Goal: Task Accomplishment & Management: Complete application form

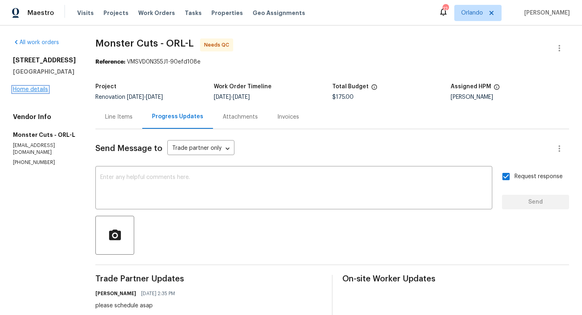
click at [40, 92] on link "Home details" at bounding box center [30, 90] width 35 height 6
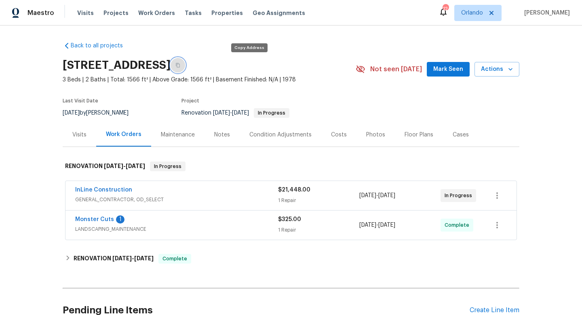
click at [180, 64] on icon "button" at bounding box center [177, 65] width 5 height 5
click at [116, 188] on link "InLine Construction" at bounding box center [103, 190] width 57 height 6
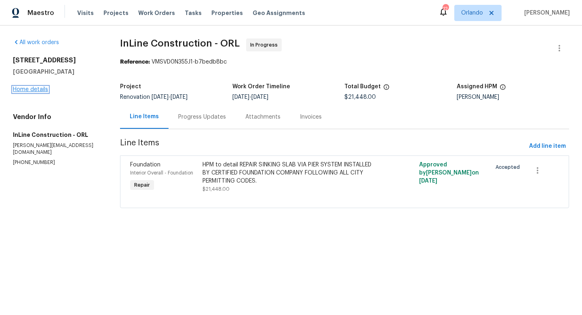
click at [39, 88] on link "Home details" at bounding box center [30, 90] width 35 height 6
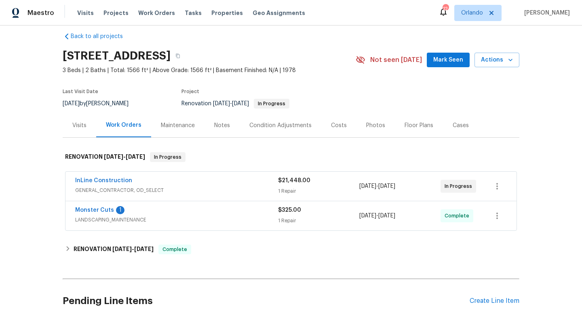
scroll to position [11, 0]
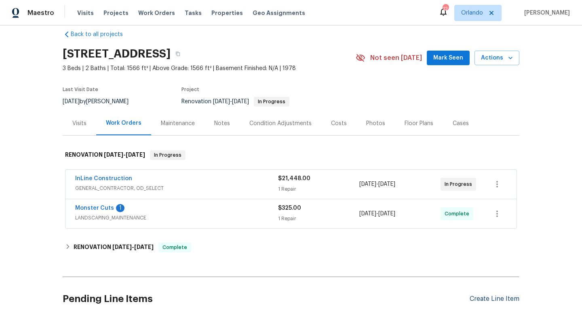
click at [492, 296] on div "Create Line Item" at bounding box center [495, 299] width 50 height 8
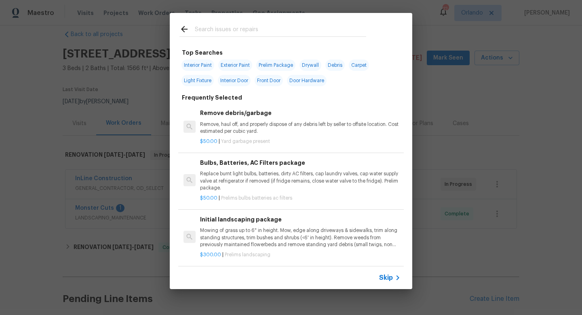
click at [199, 66] on span "Interior Paint" at bounding box center [198, 64] width 33 height 11
type input "Interior Paint"
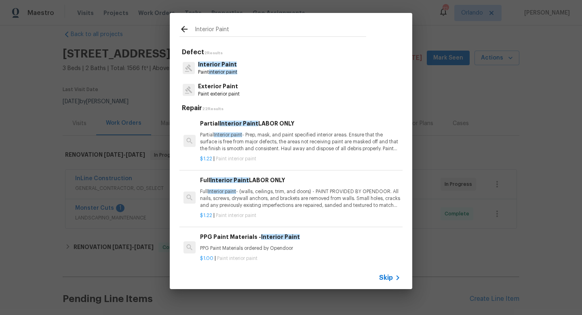
click at [278, 143] on p "Partial Interior paint - Prep, mask, and paint specified interior areas. Ensure…" at bounding box center [300, 141] width 201 height 21
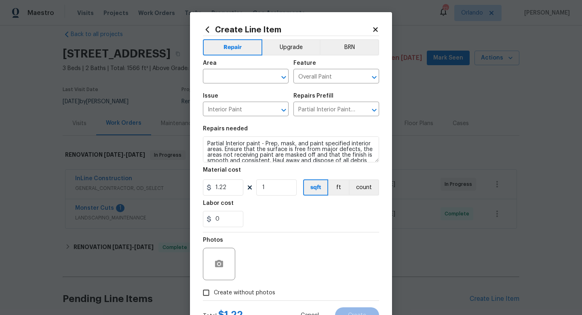
click at [374, 26] on icon at bounding box center [375, 29] width 7 height 7
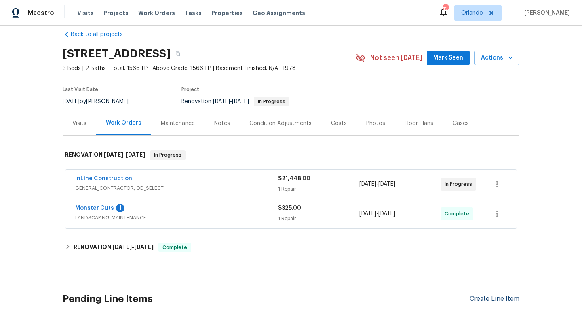
click at [489, 298] on div "Create Line Item" at bounding box center [495, 299] width 50 height 8
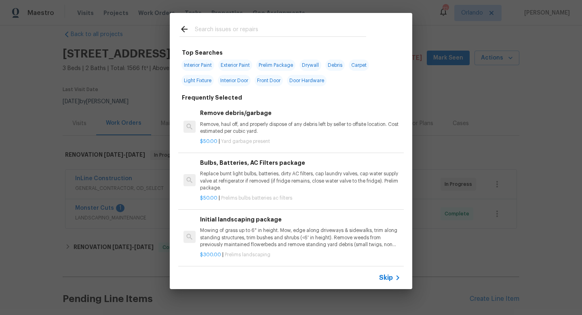
click at [204, 66] on span "Interior Paint" at bounding box center [198, 64] width 33 height 11
type input "Interior Paint"
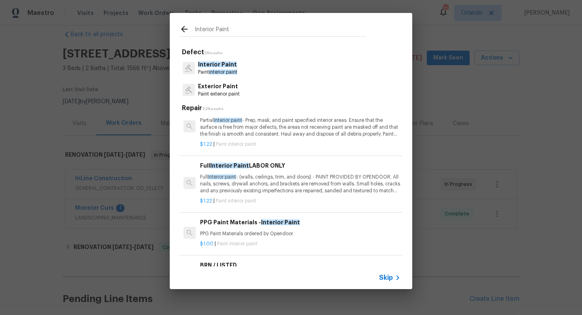
scroll to position [18, 0]
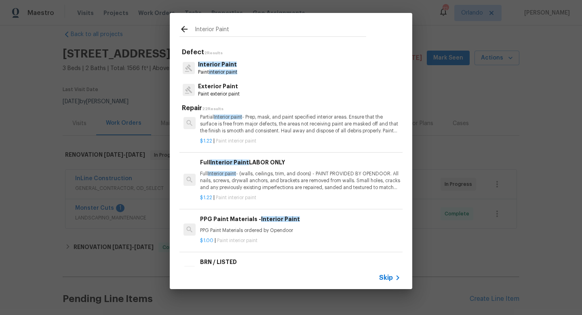
click at [268, 186] on p "Full Interior paint - (walls, ceilings, trim, and doors) - PAINT PROVIDED BY OP…" at bounding box center [300, 180] width 201 height 21
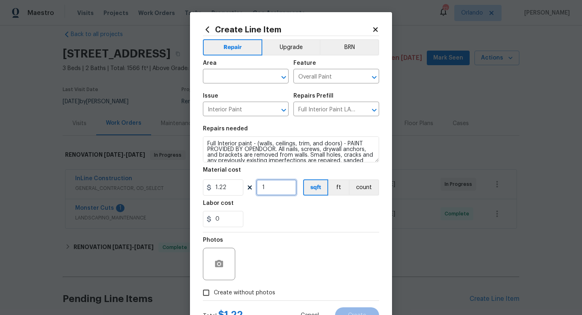
click at [277, 191] on input "1" at bounding box center [276, 187] width 40 height 16
type input "1544"
click at [297, 243] on div "Photos" at bounding box center [291, 258] width 176 height 53
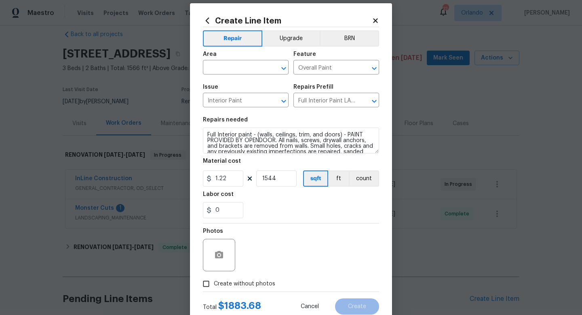
click at [256, 285] on span "Create without photos" at bounding box center [244, 283] width 61 height 8
click at [214, 285] on input "Create without photos" at bounding box center [206, 283] width 15 height 15
checkbox input "true"
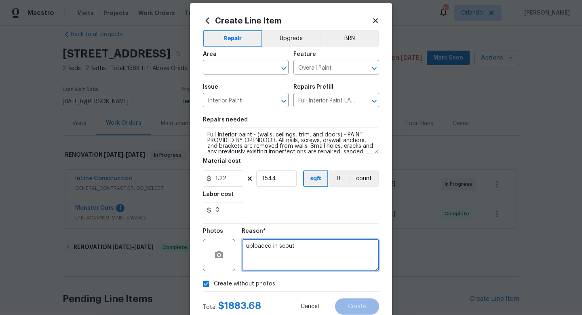
type textarea "uploaded in scout"
click at [313, 213] on div "0" at bounding box center [291, 210] width 176 height 16
click at [248, 71] on input "text" at bounding box center [234, 68] width 63 height 13
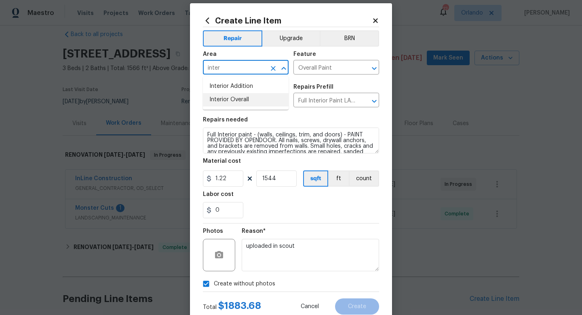
click at [240, 99] on li "Interior Overall" at bounding box center [246, 99] width 86 height 13
type input "Interior Overall"
click at [366, 306] on span "Create" at bounding box center [357, 306] width 18 height 6
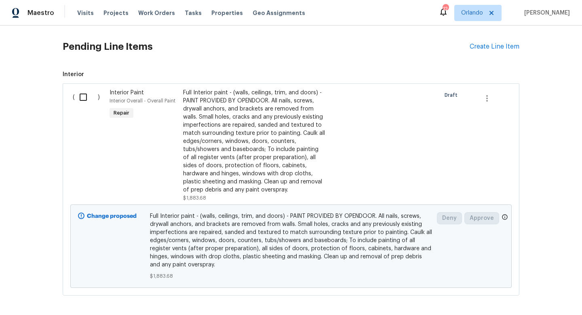
scroll to position [262, 0]
click at [505, 45] on div "Create Line Item" at bounding box center [495, 48] width 50 height 8
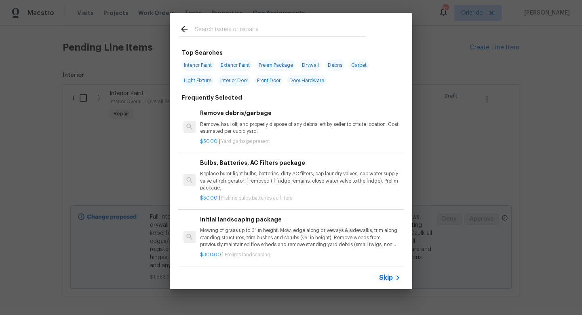
click at [246, 66] on span "Exterior Paint" at bounding box center [235, 64] width 34 height 11
type input "Exterior Paint"
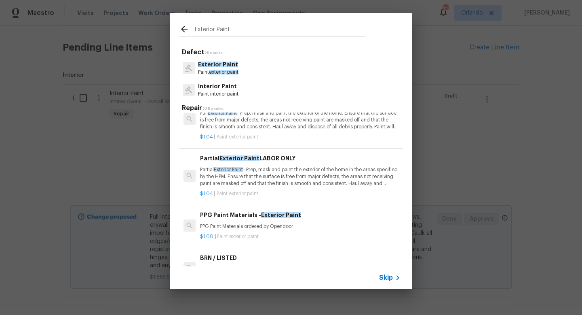
scroll to position [0, 0]
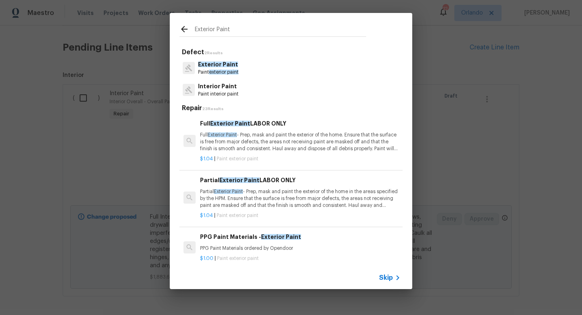
click at [316, 145] on p "Full Exterior Paint - Prep, mask and paint the exterior of the home. Ensure tha…" at bounding box center [300, 141] width 201 height 21
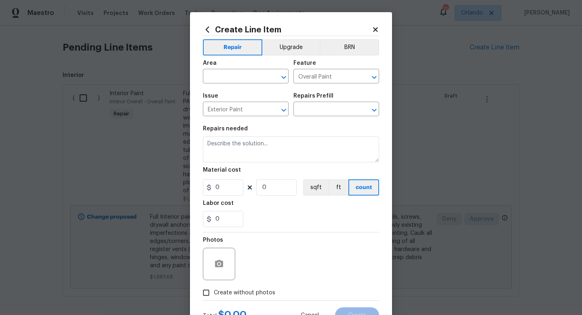
type input "Full Exterior Paint LABOR ONLY $1.04"
type textarea "Full Exterior Paint - Prep, mask and paint the exterior of the home. Ensure tha…"
type input "1.04"
type input "1"
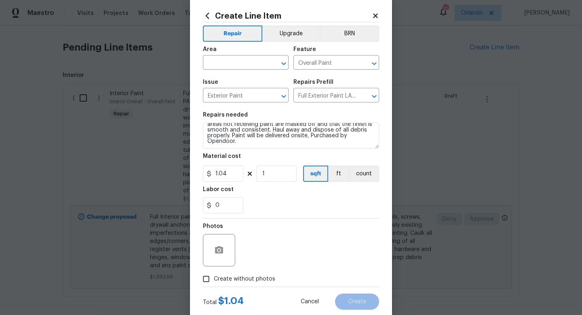
scroll to position [6, 0]
click at [258, 61] on input "text" at bounding box center [234, 63] width 63 height 13
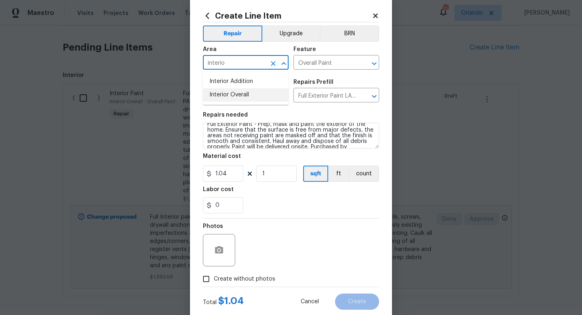
click at [248, 98] on li "Interior Overall" at bounding box center [246, 94] width 86 height 13
type input "Interior Overall"
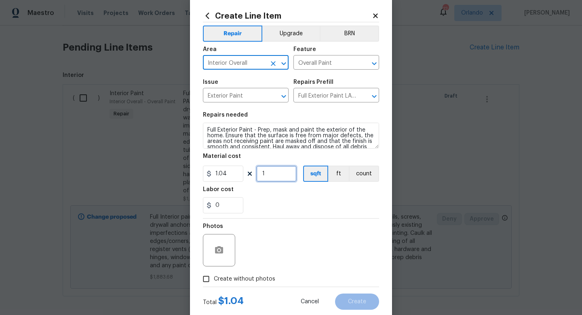
click at [273, 178] on input "1" at bounding box center [276, 173] width 40 height 16
type input "1944"
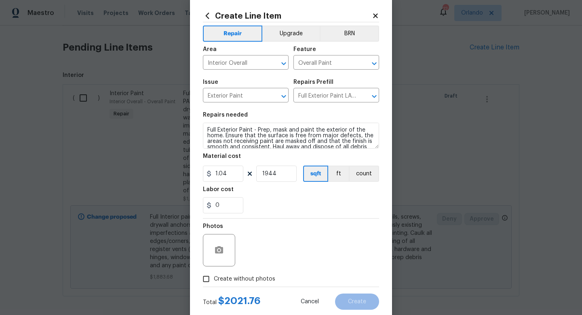
click at [275, 250] on div "Photos" at bounding box center [291, 244] width 176 height 53
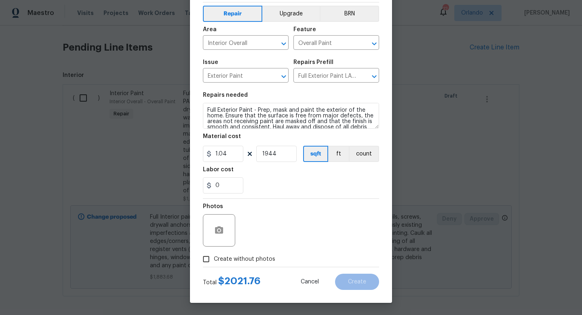
click at [223, 254] on label "Create without photos" at bounding box center [237, 258] width 77 height 15
click at [214, 254] on input "Create without photos" at bounding box center [206, 258] width 15 height 15
checkbox input "true"
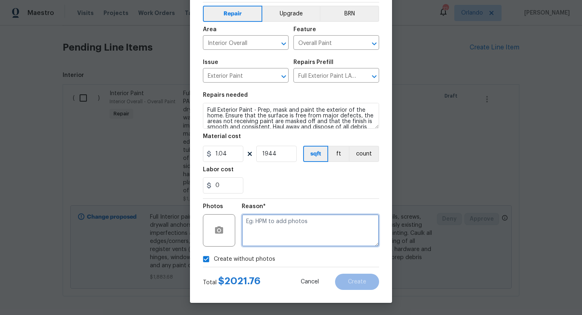
click at [287, 235] on textarea at bounding box center [310, 230] width 137 height 32
click at [279, 220] on textarea "uploaded in scout" at bounding box center [310, 230] width 137 height 32
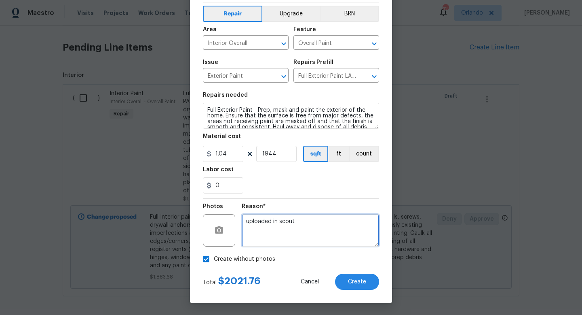
type textarea "uploaded in scout"
click at [295, 178] on div "0" at bounding box center [291, 185] width 176 height 16
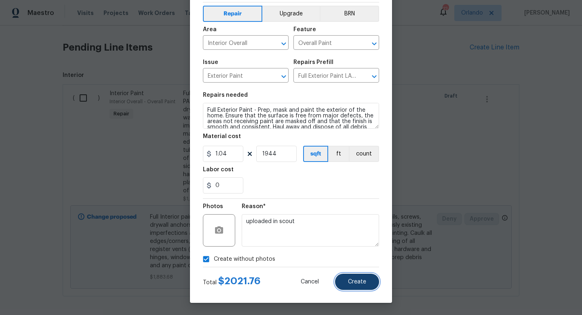
click at [361, 287] on button "Create" at bounding box center [357, 281] width 44 height 16
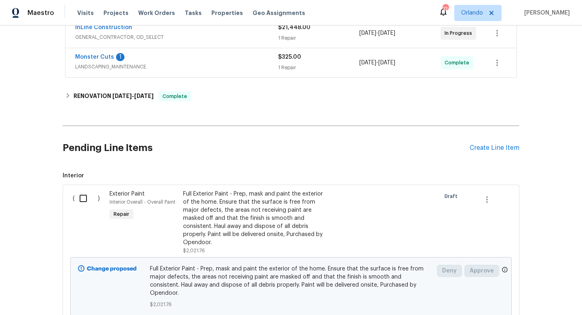
scroll to position [166, 0]
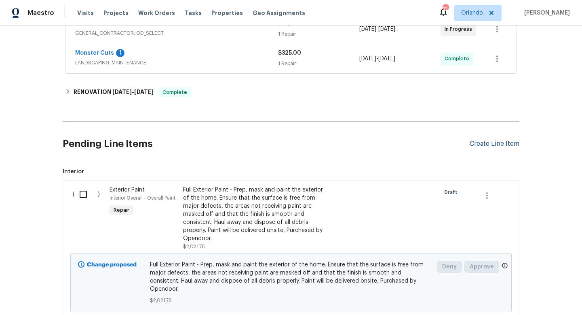
click at [509, 146] on div "Create Line Item" at bounding box center [495, 144] width 50 height 8
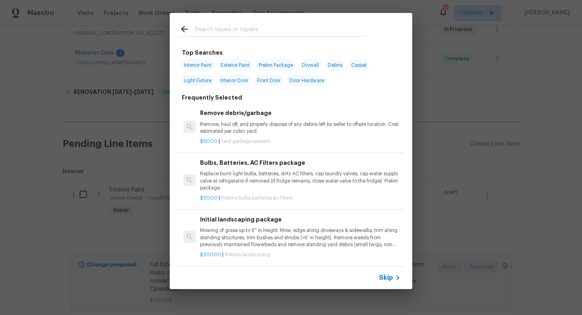
click at [269, 36] on input "text" at bounding box center [280, 30] width 171 height 12
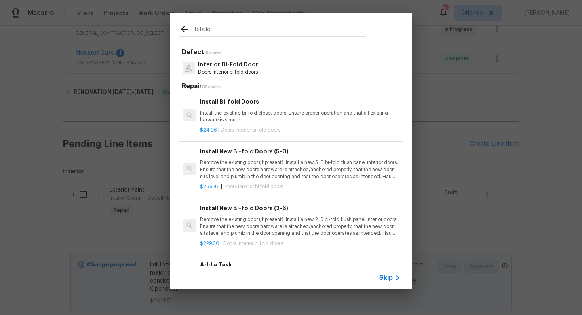
type input "bifold"
click at [250, 110] on p "Install the existing bi-fold closet doors. Ensure proper operation and that all…" at bounding box center [300, 117] width 201 height 14
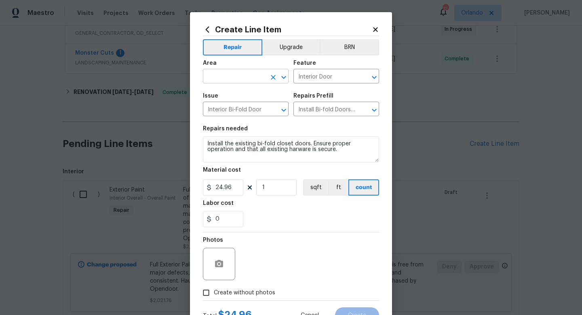
click at [249, 76] on input "text" at bounding box center [234, 77] width 63 height 13
click at [245, 111] on li "Interior Overall" at bounding box center [246, 108] width 86 height 13
type input "Interior Overall"
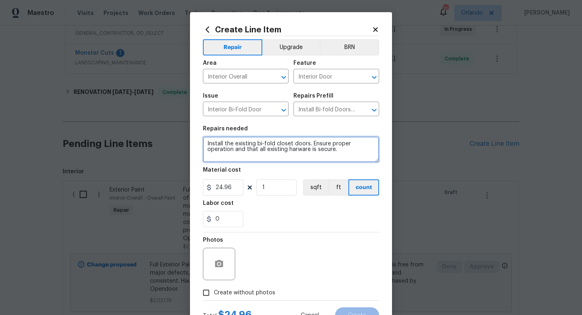
click at [344, 158] on textarea "Install the existing bi-fold closet doors. Ensure proper operation and that all…" at bounding box center [291, 149] width 176 height 26
type textarea "Install the existing bi-fold closet doors. Ensure proper operation and that all…"
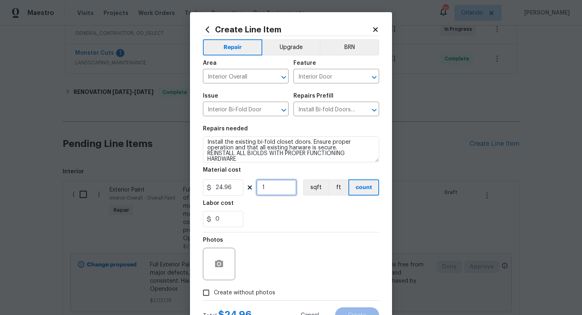
click at [272, 187] on input "1" at bounding box center [276, 187] width 40 height 16
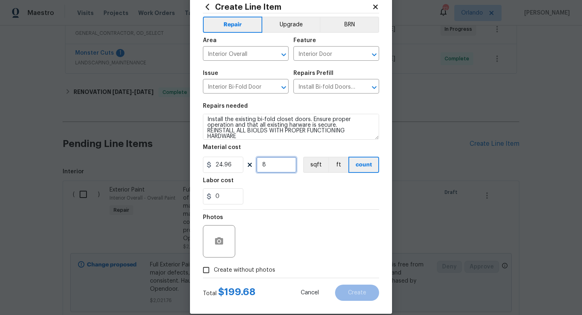
scroll to position [24, 0]
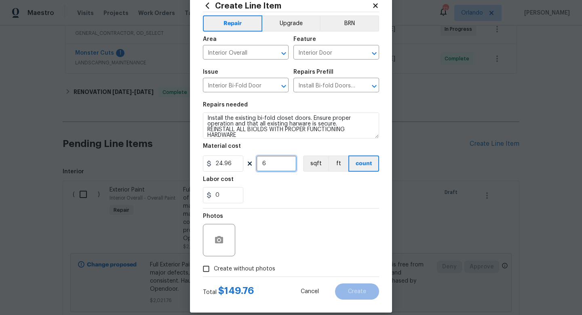
type input "6"
click at [315, 244] on div "Photos" at bounding box center [291, 234] width 176 height 53
click at [257, 264] on span "Create without photos" at bounding box center [244, 268] width 61 height 8
click at [214, 264] on input "Create without photos" at bounding box center [206, 268] width 15 height 15
checkbox input "true"
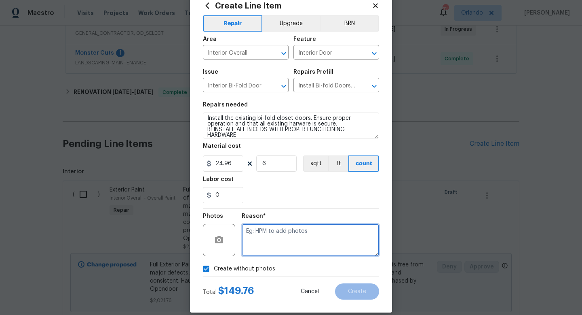
paste textarea "uploaded in scout"
type textarea "uploaded in scout"
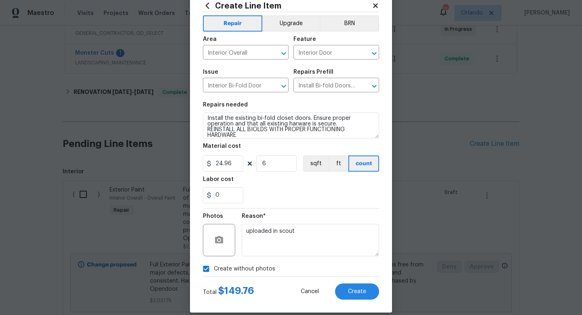
click at [319, 215] on div "Reason*" at bounding box center [310, 218] width 137 height 11
click at [353, 293] on span "Create" at bounding box center [357, 291] width 18 height 6
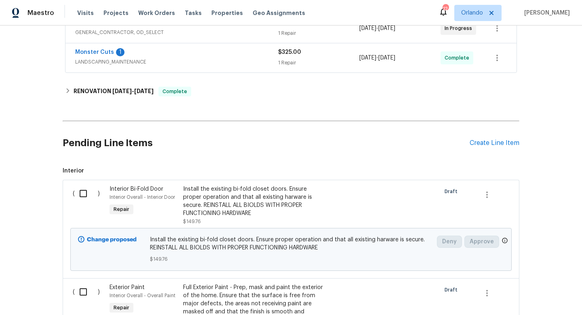
scroll to position [166, 0]
click at [506, 142] on div "Create Line Item" at bounding box center [495, 144] width 50 height 8
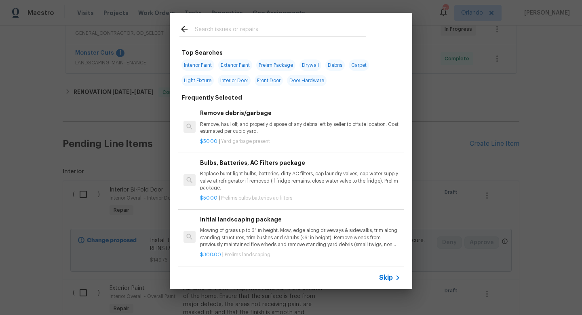
click at [278, 33] on input "text" at bounding box center [280, 30] width 171 height 12
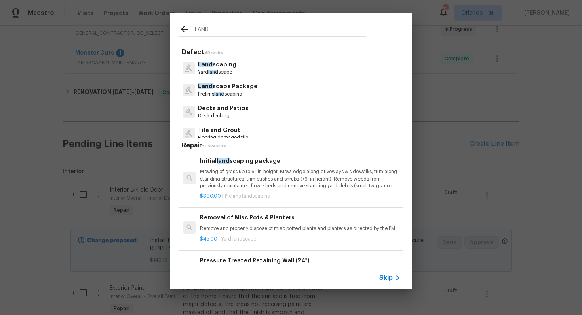
type input "LAND"
click at [275, 180] on p "Mowing of grass up to 6" in height. Mow, edge along driveways & sidewalks, trim…" at bounding box center [300, 178] width 201 height 21
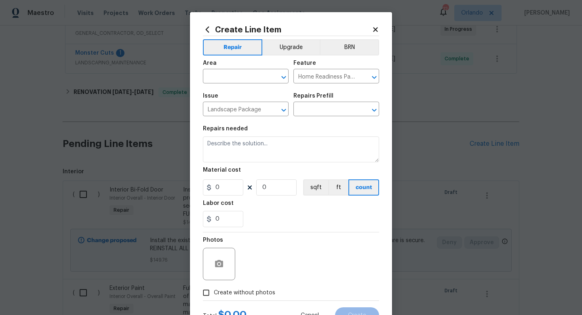
type input "Initial landscaping package $300.00"
type textarea "Mowing of grass up to 6" in height. Mow, edge along driveways & sidewalks, trim…"
type input "300"
type input "1"
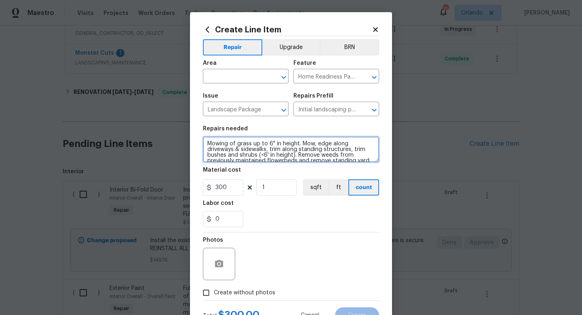
click at [310, 154] on textarea "Mowing of grass up to 6" in height. Mow, edge along driveways & sidewalks, trim…" at bounding box center [291, 149] width 176 height 26
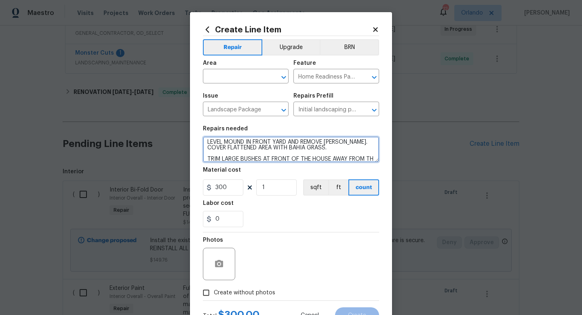
scroll to position [7, 0]
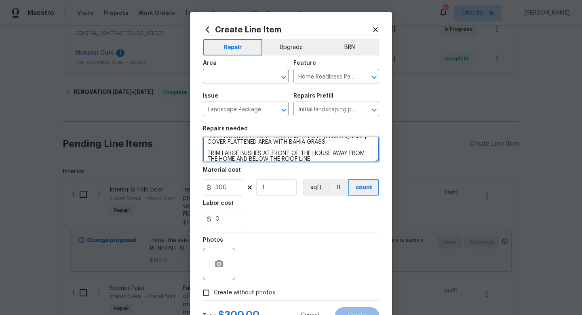
type textarea "LEVEL MOUND IN FRONT YARD AND REMOVE [PERSON_NAME]. COVER FLATTENED AREA WITH B…"
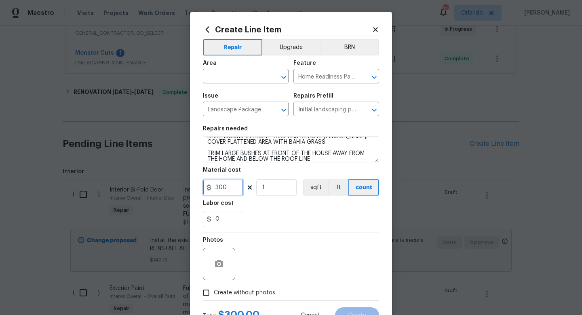
click at [228, 187] on input "300" at bounding box center [223, 187] width 40 height 16
type input "500"
click at [266, 223] on div "0" at bounding box center [291, 219] width 176 height 16
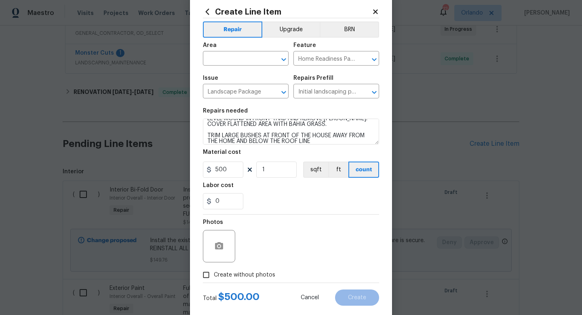
scroll to position [27, 0]
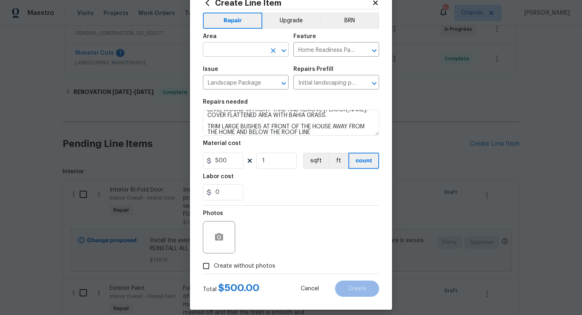
click at [247, 45] on input "text" at bounding box center [234, 50] width 63 height 13
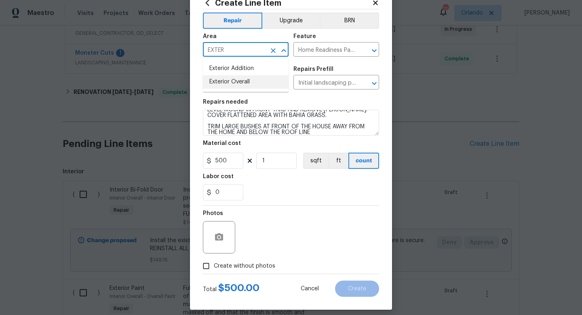
click at [243, 82] on li "Exterior Overall" at bounding box center [246, 81] width 86 height 13
type input "Exterior Overall"
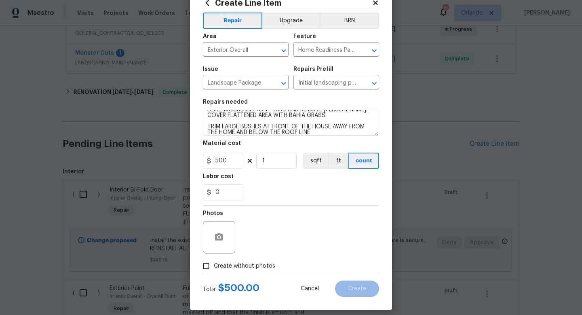
click at [305, 241] on div "Photos" at bounding box center [291, 231] width 176 height 53
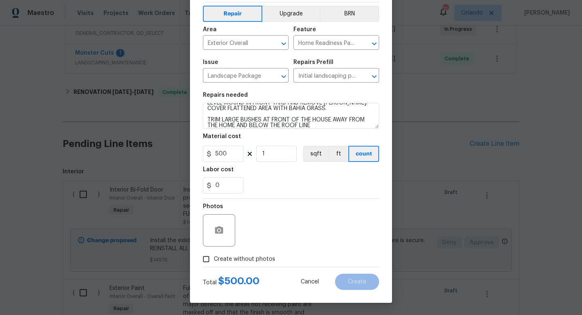
scroll to position [18, 0]
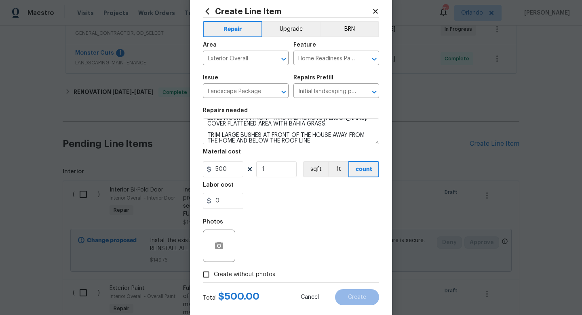
click at [229, 272] on span "Create without photos" at bounding box center [244, 274] width 61 height 8
click at [214, 272] on input "Create without photos" at bounding box center [206, 273] width 15 height 15
checkbox input "true"
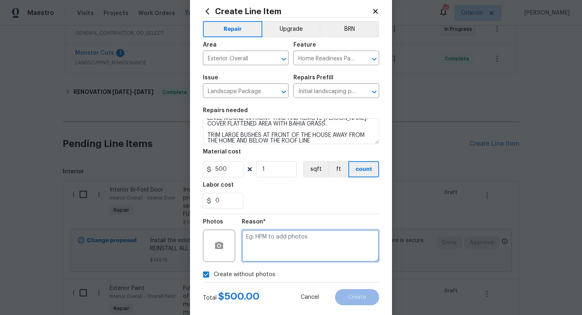
paste textarea "uploaded in scout"
type textarea "uploaded in scout"
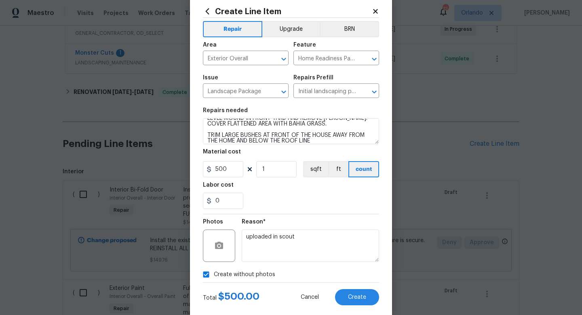
click at [325, 226] on div "Reason*" at bounding box center [310, 224] width 137 height 11
click at [361, 300] on span "Create" at bounding box center [357, 297] width 18 height 6
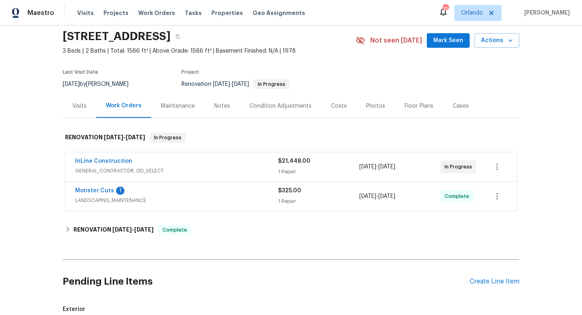
scroll to position [32, 0]
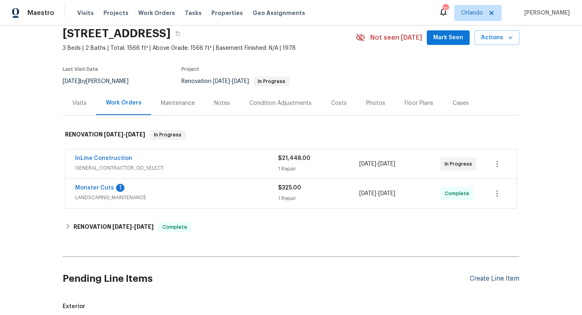
click at [493, 278] on div "Create Line Item" at bounding box center [495, 279] width 50 height 8
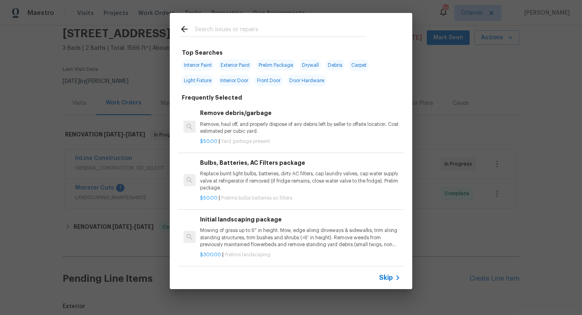
click at [272, 28] on input "text" at bounding box center [280, 30] width 171 height 12
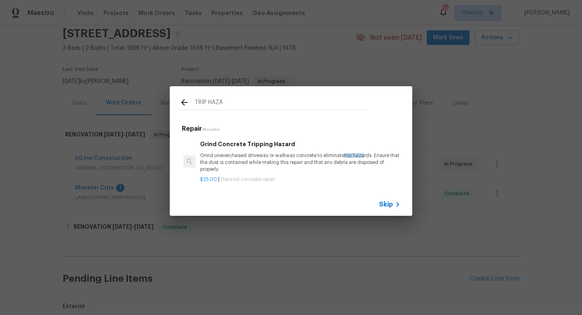
type input "TRIP HAZA"
click at [277, 154] on p "Grind uneven/raised driveway or walkway concrete to eliminate trip haza rds. En…" at bounding box center [300, 162] width 201 height 21
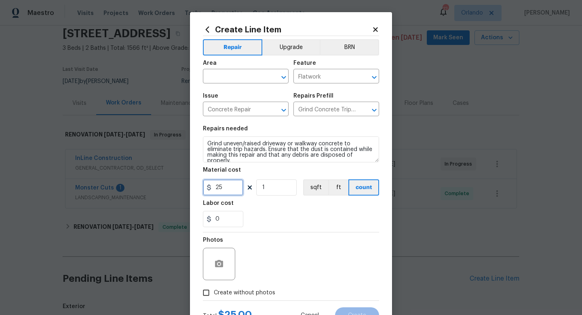
click at [215, 186] on input "25" at bounding box center [223, 187] width 40 height 16
click at [225, 188] on input "25" at bounding box center [223, 187] width 40 height 16
type input "75"
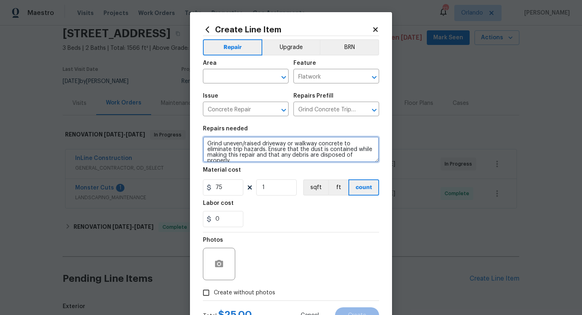
click at [379, 156] on textarea "Grind uneven/raised driveway or walkway concrete to eliminate trip hazards. Ens…" at bounding box center [291, 149] width 176 height 26
type textarea "Grind uneven/raised driveway or walkway concrete to eliminate trip hazards. Ens…"
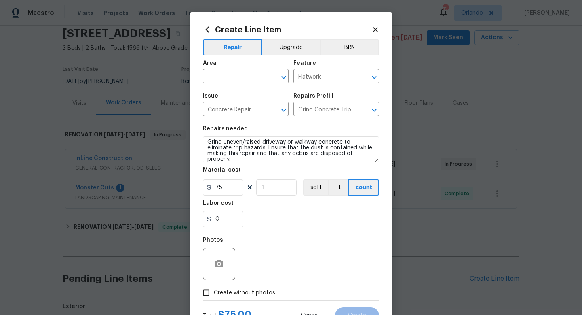
click at [353, 263] on div "Photos" at bounding box center [291, 258] width 176 height 53
click at [231, 292] on span "Create without photos" at bounding box center [244, 292] width 61 height 8
click at [214, 292] on input "Create without photos" at bounding box center [206, 292] width 15 height 15
checkbox input "true"
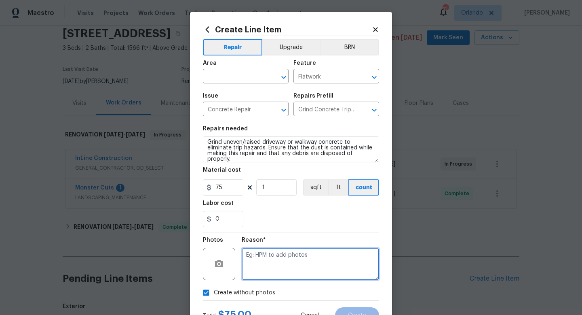
paste textarea "uploaded in scout"
type textarea "uploaded in scout"
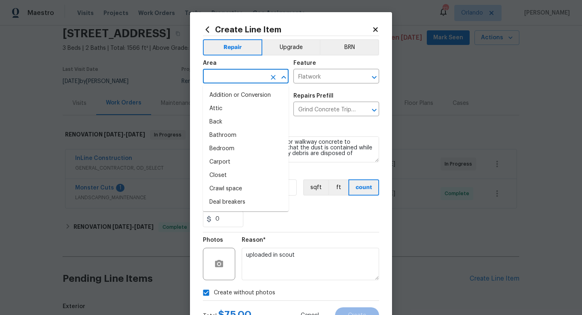
click at [242, 78] on input "text" at bounding box center [234, 77] width 63 height 13
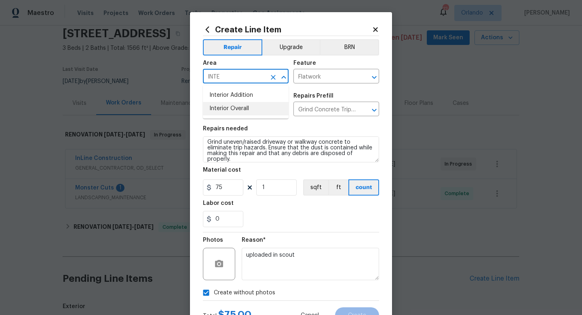
click at [231, 103] on li "Interior Overall" at bounding box center [246, 108] width 86 height 13
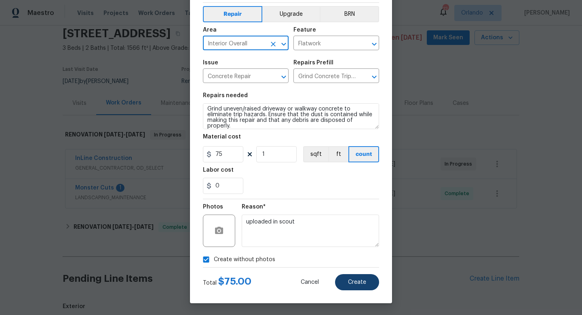
type input "Interior Overall"
click at [358, 279] on span "Create" at bounding box center [357, 282] width 18 height 6
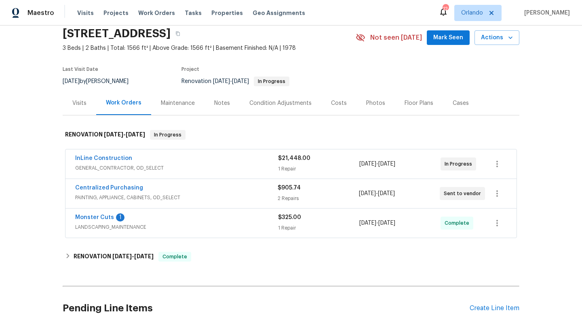
scroll to position [36, 0]
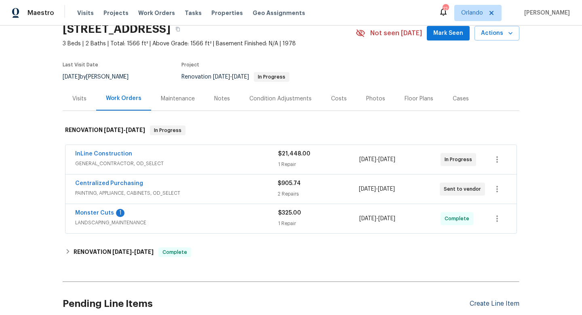
click at [483, 304] on div "Create Line Item" at bounding box center [495, 304] width 50 height 8
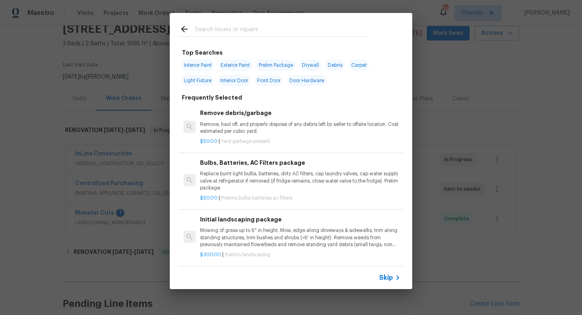
click at [255, 31] on input "text" at bounding box center [280, 30] width 171 height 12
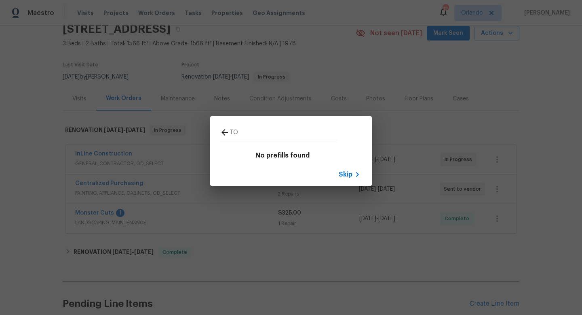
type input "T"
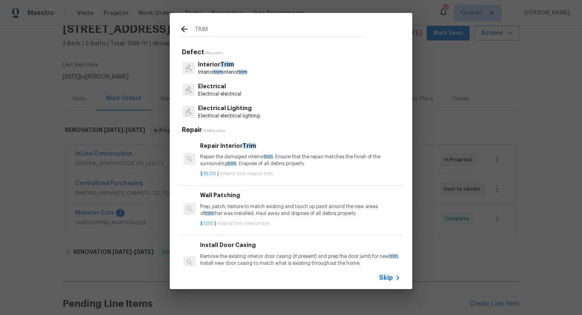
type input "TRIM"
click at [251, 163] on p "Repair the damaged interior trim . Ensure that the repair matches the finish of…" at bounding box center [300, 160] width 201 height 14
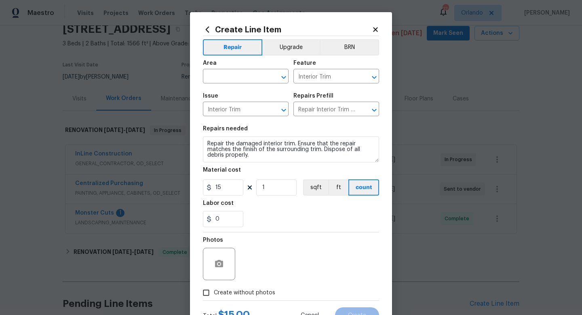
click at [290, 163] on section "Repairs needed Repair the damaged interior trim. Ensure that the repair matches…" at bounding box center [291, 176] width 176 height 111
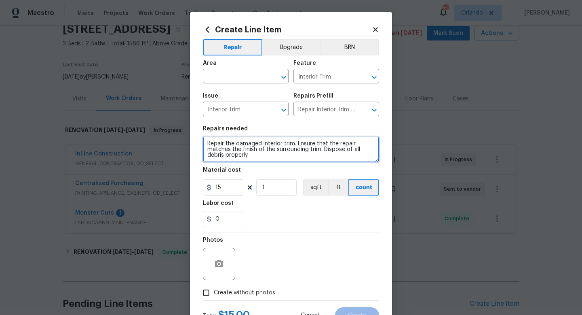
click at [295, 161] on textarea "Repair the damaged interior trim. Ensure that the repair matches the finish of …" at bounding box center [291, 149] width 176 height 26
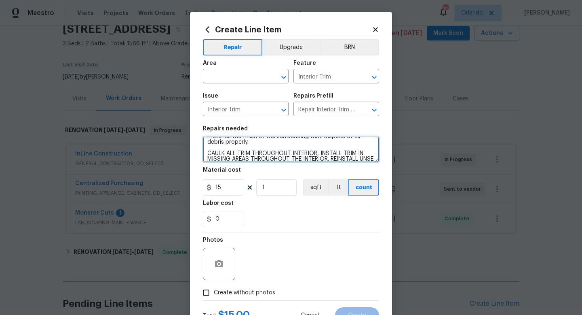
scroll to position [19, 0]
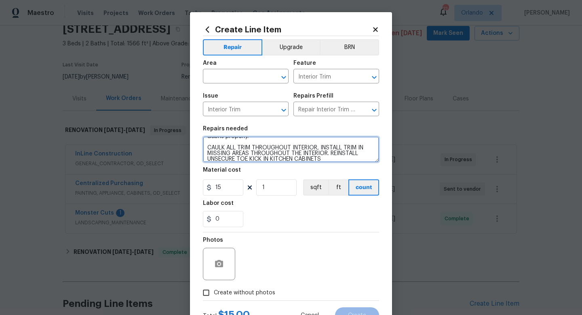
type textarea "Repair the damaged interior trim. Ensure that the repair matches the finish of …"
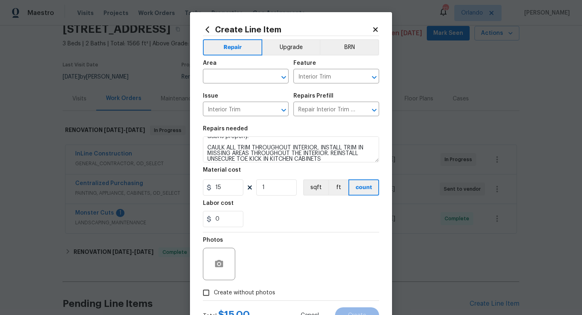
click at [260, 217] on div "0" at bounding box center [291, 219] width 176 height 16
click at [271, 191] on input "1" at bounding box center [276, 187] width 40 height 16
click at [292, 235] on div "Photos" at bounding box center [291, 258] width 176 height 53
click at [265, 186] on input "15" at bounding box center [276, 187] width 40 height 16
click at [279, 190] on input "5" at bounding box center [276, 187] width 40 height 16
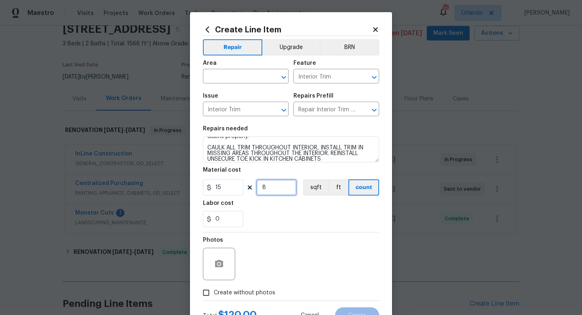
scroll to position [21, 0]
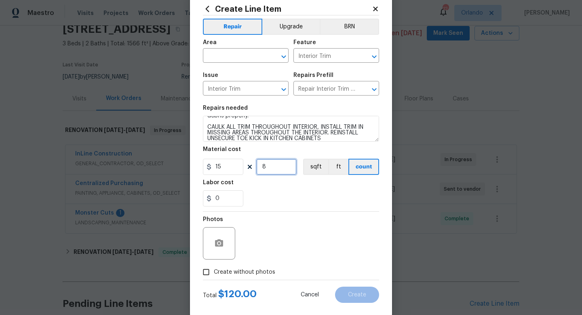
type input "8"
click at [312, 259] on div "Photos" at bounding box center [291, 237] width 176 height 53
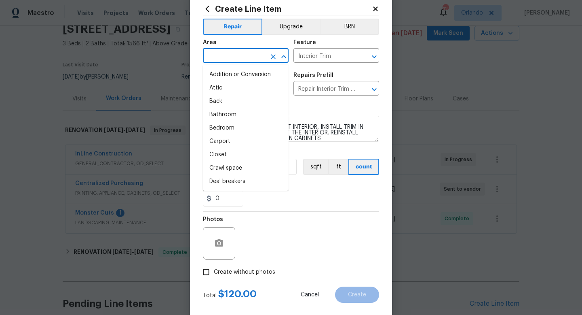
click at [254, 57] on input "text" at bounding box center [234, 56] width 63 height 13
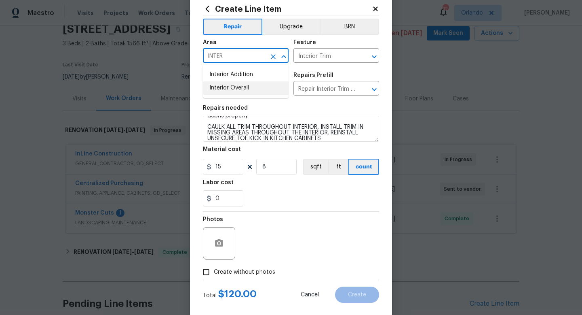
click at [242, 84] on li "Interior Overall" at bounding box center [246, 87] width 86 height 13
type input "Interior Overall"
click at [322, 224] on div "Photos" at bounding box center [291, 237] width 176 height 53
click at [262, 273] on span "Create without photos" at bounding box center [244, 272] width 61 height 8
click at [214, 273] on input "Create without photos" at bounding box center [206, 271] width 15 height 15
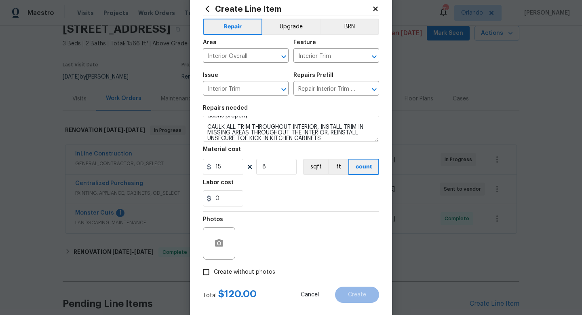
checkbox input "true"
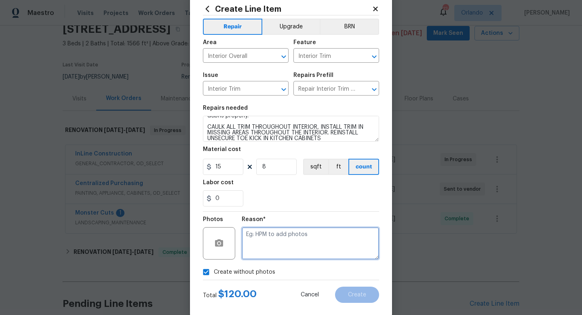
click at [298, 247] on textarea at bounding box center [310, 243] width 137 height 32
paste textarea "uploaded in scout"
type textarea "uploaded in scout"
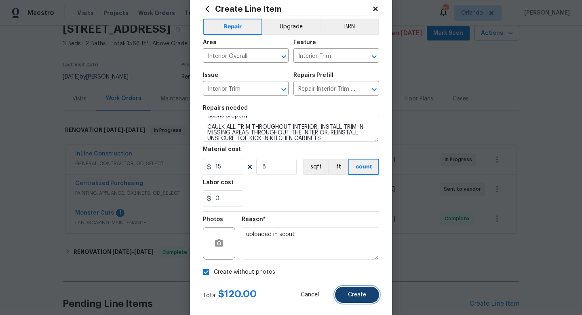
click at [356, 296] on span "Create" at bounding box center [357, 295] width 18 height 6
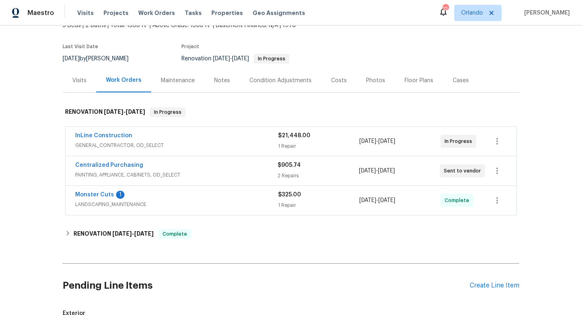
scroll to position [72, 0]
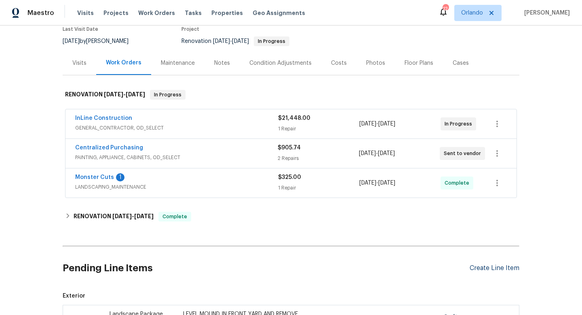
click at [510, 266] on div "Create Line Item" at bounding box center [495, 268] width 50 height 8
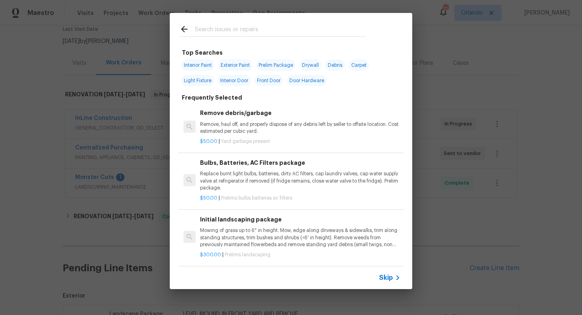
click at [310, 65] on span "Drywall" at bounding box center [311, 64] width 22 height 11
type input "Drywall"
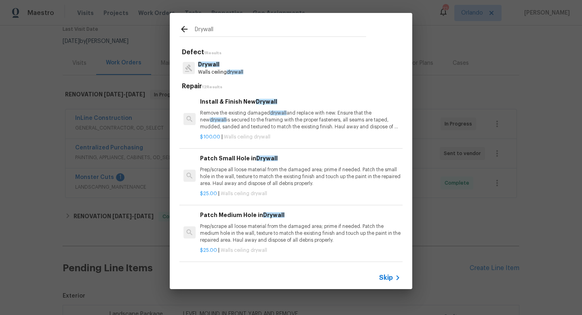
click at [250, 237] on p "Prep/scrape all loose material from the damaged area; prime if needed. Patch th…" at bounding box center [300, 233] width 201 height 21
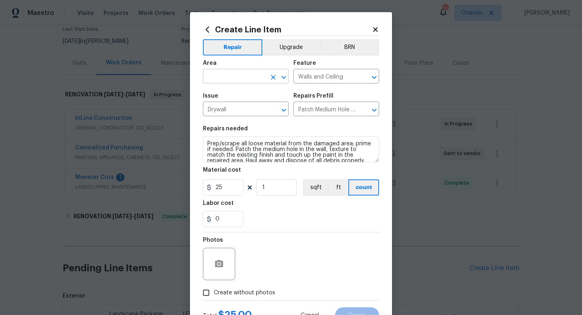
click at [241, 77] on input "text" at bounding box center [234, 77] width 63 height 13
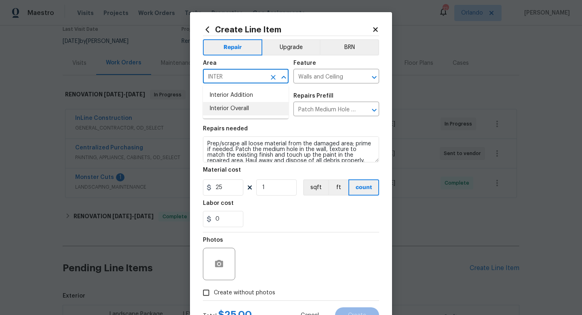
click at [235, 106] on li "Interior Overall" at bounding box center [246, 108] width 86 height 13
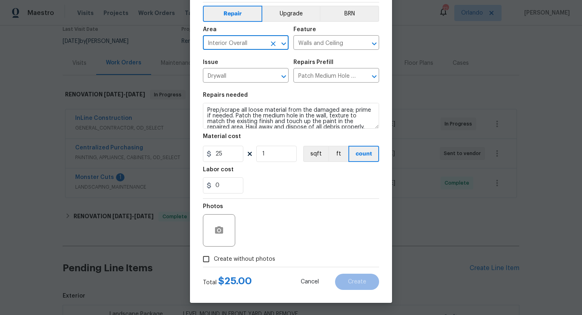
scroll to position [6, 0]
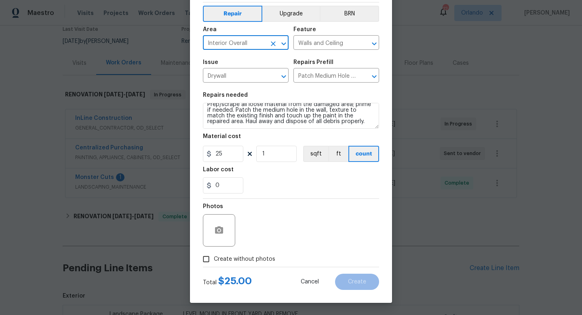
type input "Interior Overall"
click at [340, 127] on textarea "Prep/scrape all loose material from the damaged area; prime if needed. Patch th…" at bounding box center [291, 116] width 176 height 26
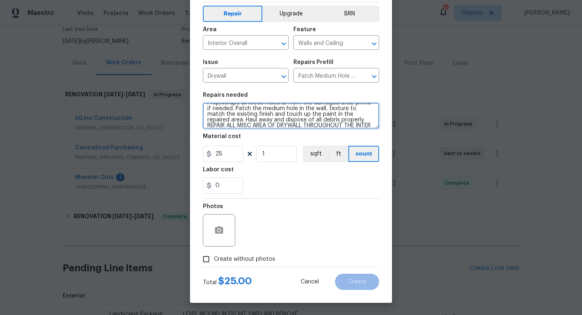
scroll to position [13, 0]
click at [207, 118] on textarea "Prep/scrape all loose material from the damaged area; prime if needed. Patch th…" at bounding box center [291, 116] width 176 height 26
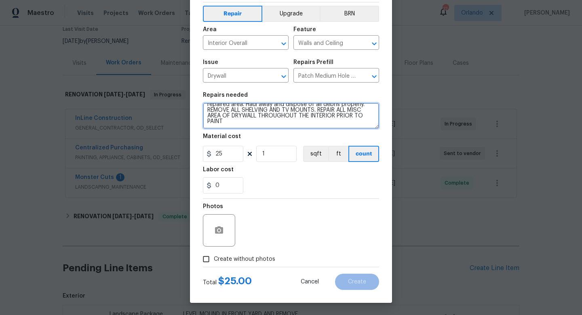
type textarea "Prep/scrape all loose material from the damaged area; prime if needed. Patch th…"
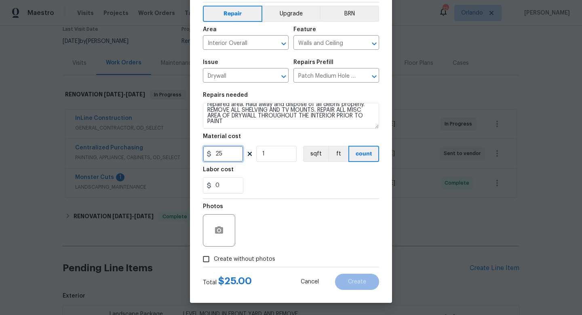
click at [214, 153] on input "25" at bounding box center [223, 154] width 40 height 16
click at [225, 152] on input "25" at bounding box center [223, 154] width 40 height 16
type input "150"
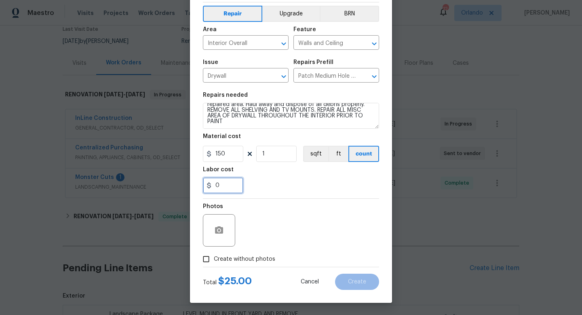
click at [237, 184] on input "0" at bounding box center [223, 185] width 40 height 16
click at [256, 256] on span "Create without photos" at bounding box center [244, 259] width 61 height 8
click at [214, 256] on input "Create without photos" at bounding box center [206, 258] width 15 height 15
checkbox input "true"
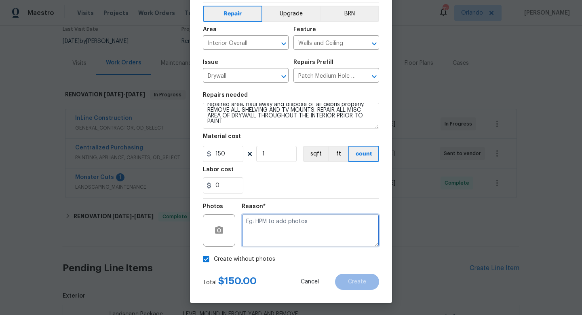
paste textarea "uploaded in scout"
type textarea "uploaded in scout"
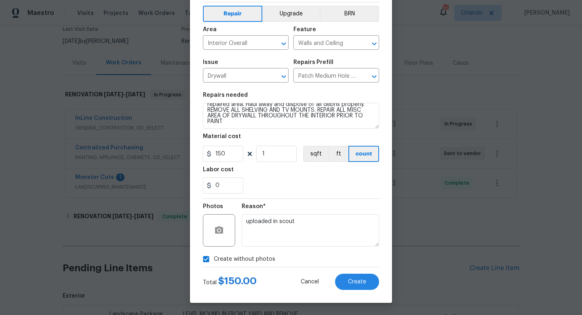
click at [319, 203] on div "Reason*" at bounding box center [310, 208] width 137 height 11
click at [356, 281] on span "Create" at bounding box center [357, 282] width 18 height 6
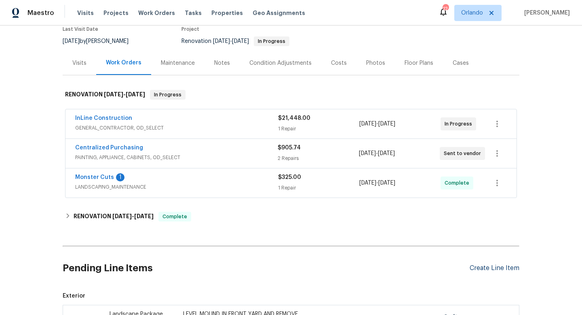
click at [490, 270] on div "Create Line Item" at bounding box center [495, 268] width 50 height 8
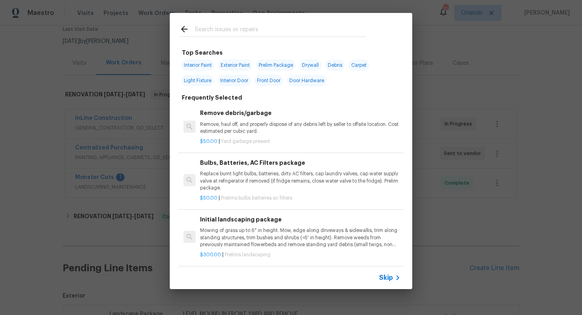
click at [302, 31] on input "text" at bounding box center [280, 30] width 171 height 12
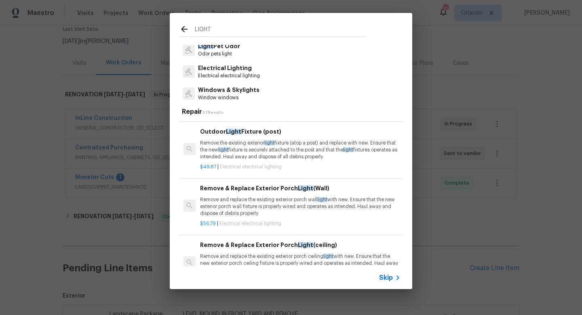
scroll to position [99, 0]
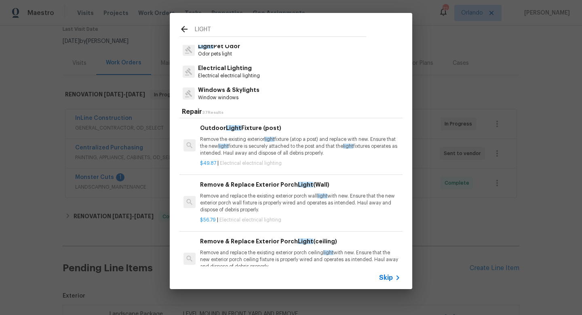
type input "LIGHT"
click at [275, 205] on p "Remove and replace the existing exterior porch wall light with new. Ensure that…" at bounding box center [300, 202] width 201 height 21
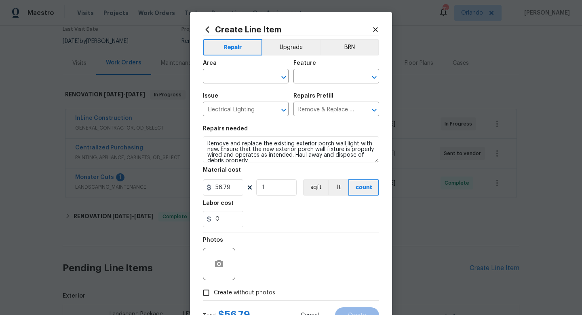
scroll to position [6, 0]
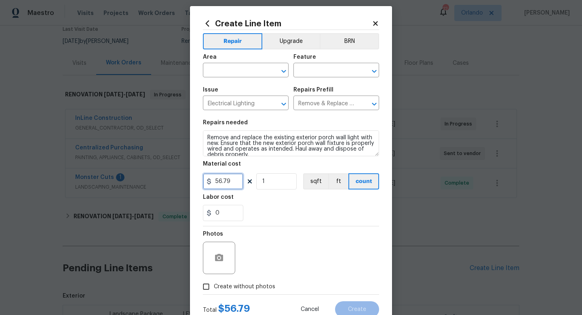
click at [225, 180] on input "56.79" at bounding box center [223, 181] width 40 height 16
type input "50"
click at [258, 224] on section "Repairs needed Remove and replace the existing exterior porch wall light with n…" at bounding box center [291, 170] width 176 height 111
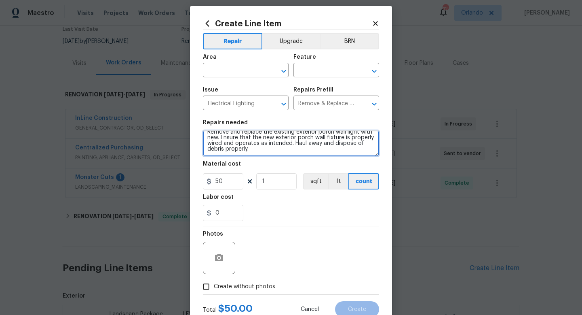
click at [265, 156] on textarea "Remove and replace the existing exterior porch wall light with new. Ensure that…" at bounding box center [291, 143] width 176 height 26
type textarea "Remove and replace the existing exterior porch wall light with new. Ensure that…"
click at [274, 216] on div "0" at bounding box center [291, 213] width 176 height 16
click at [241, 67] on input "text" at bounding box center [234, 71] width 63 height 13
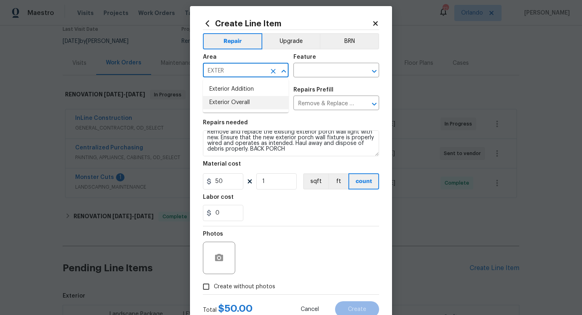
click at [241, 103] on li "Exterior Overall" at bounding box center [246, 102] width 86 height 13
type input "Exterior Overall"
click at [323, 72] on input "text" at bounding box center [325, 71] width 63 height 13
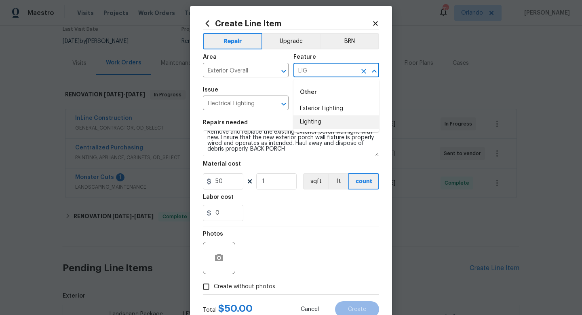
click at [321, 123] on li "Lighting" at bounding box center [337, 121] width 86 height 13
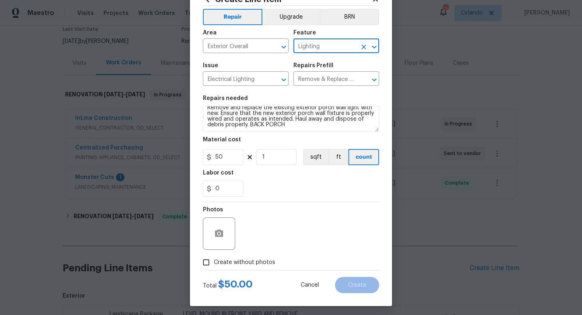
scroll to position [34, 0]
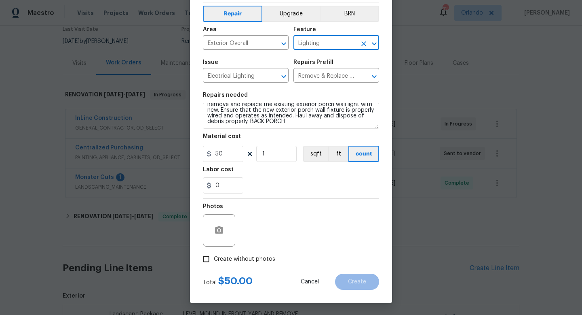
type input "Lighting"
click at [235, 260] on span "Create without photos" at bounding box center [244, 259] width 61 height 8
click at [214, 260] on input "Create without photos" at bounding box center [206, 258] width 15 height 15
checkbox input "true"
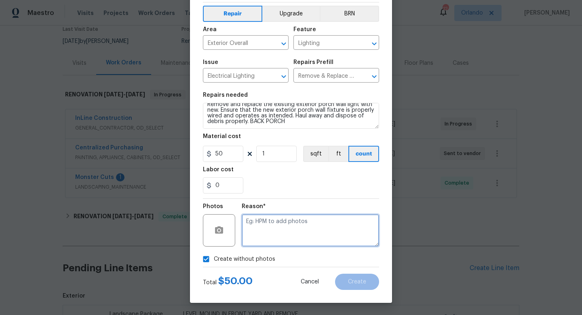
click at [271, 235] on textarea at bounding box center [310, 230] width 137 height 32
paste textarea "uploaded in scout"
type textarea "uploaded in scout"
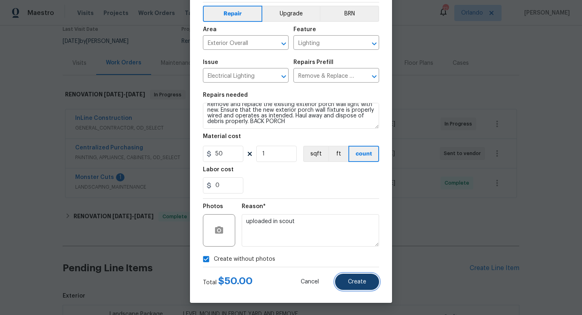
click at [353, 283] on span "Create" at bounding box center [357, 282] width 18 height 6
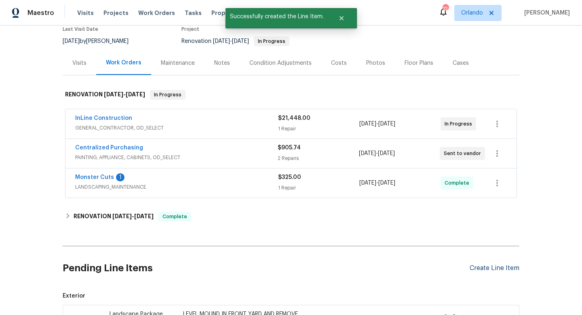
click at [501, 265] on div "Create Line Item" at bounding box center [495, 268] width 50 height 8
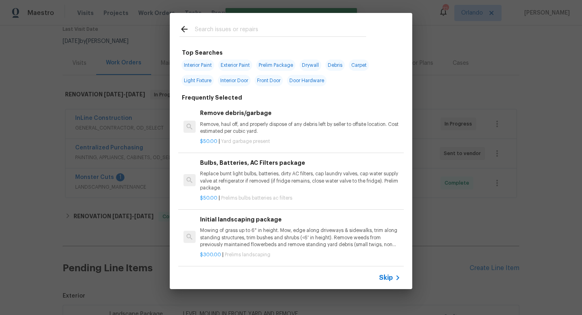
click at [293, 32] on input "text" at bounding box center [280, 30] width 171 height 12
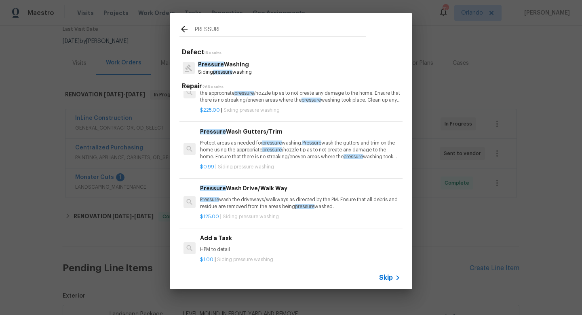
scroll to position [28, 0]
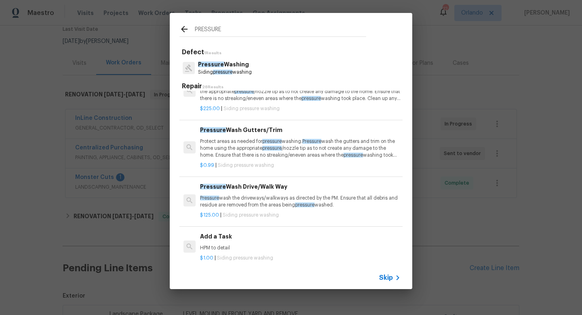
type input "PRESSURE"
click at [253, 196] on p "Pressure wash the driveways/walkways as directed by the PM. Ensure that all deb…" at bounding box center [300, 201] width 201 height 14
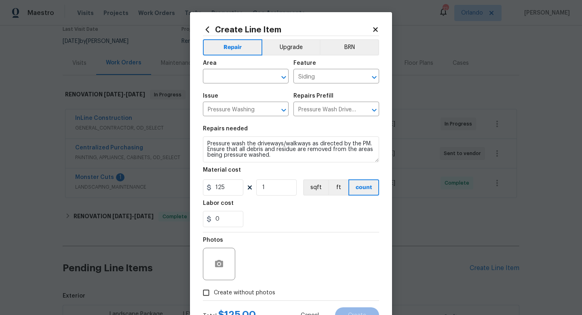
click at [257, 295] on span "Create without photos" at bounding box center [244, 292] width 61 height 8
click at [214, 295] on input "Create without photos" at bounding box center [206, 292] width 15 height 15
checkbox input "true"
drag, startPoint x: 269, startPoint y: 281, endPoint x: 256, endPoint y: 269, distance: 18.0
click at [256, 269] on div "Reason*" at bounding box center [310, 258] width 137 height 53
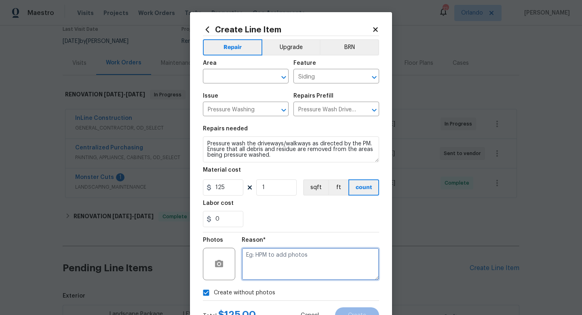
paste textarea "uploaded in scout"
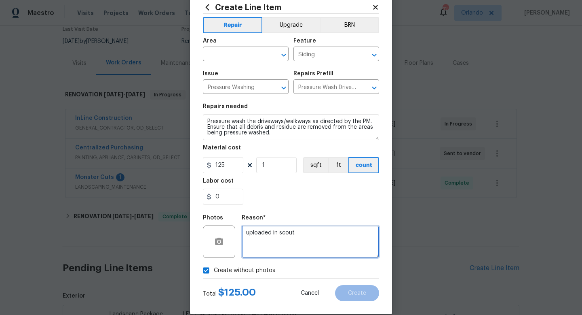
scroll to position [34, 0]
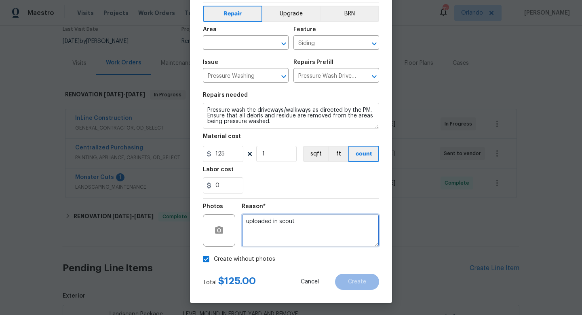
type textarea "uploaded in scout"
click at [323, 201] on div "Reason* uploaded in scout" at bounding box center [310, 225] width 137 height 53
click at [246, 48] on input "text" at bounding box center [234, 43] width 63 height 13
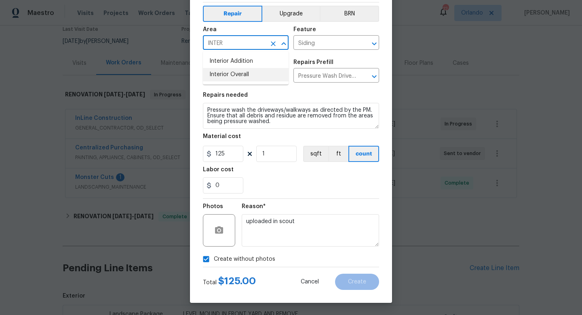
click at [236, 72] on li "Interior Overall" at bounding box center [246, 74] width 86 height 13
type input "Interior Overall"
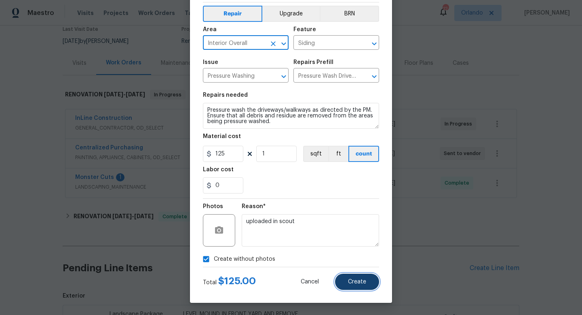
click at [361, 283] on span "Create" at bounding box center [357, 282] width 18 height 6
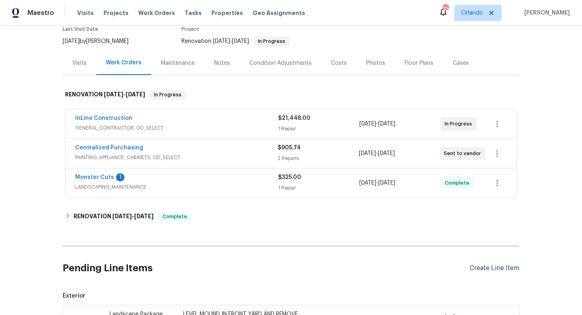
click at [493, 267] on div "Create Line Item" at bounding box center [495, 268] width 50 height 8
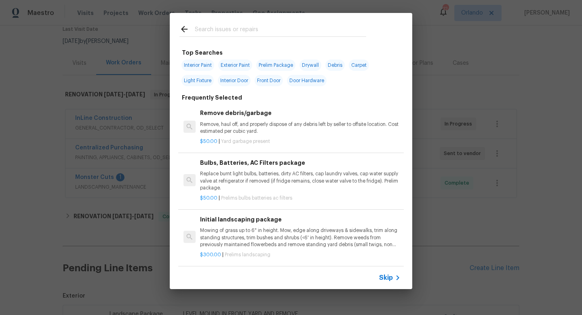
click at [302, 29] on input "text" at bounding box center [280, 30] width 171 height 12
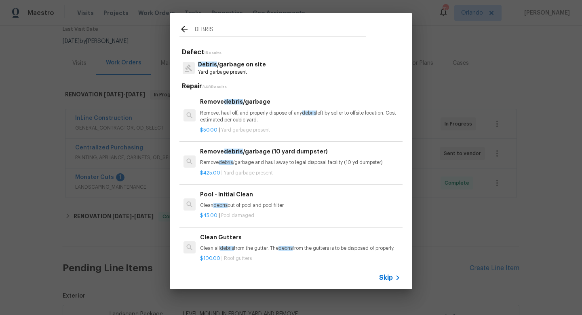
type input "DEBRIS"
click at [250, 106] on div "Remove debris /garbage Remove, haul off, and properly dispose of any debris lef…" at bounding box center [300, 110] width 201 height 26
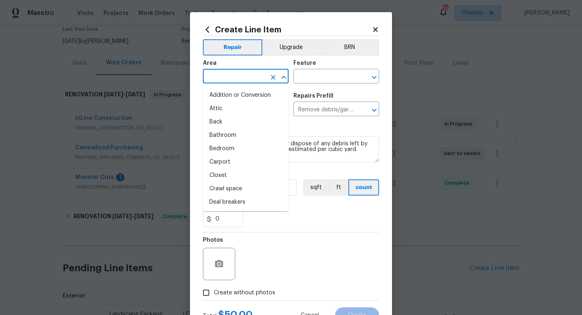
click at [245, 80] on input "text" at bounding box center [234, 77] width 63 height 13
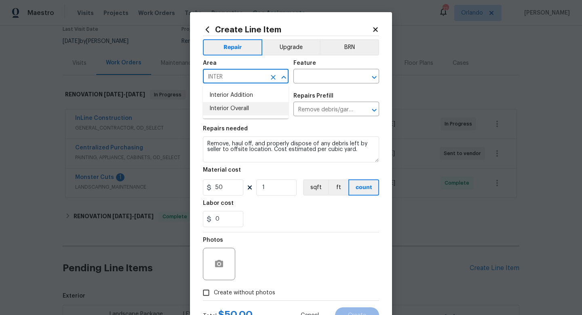
click at [240, 108] on li "Interior Overall" at bounding box center [246, 108] width 86 height 13
type input "Interior Overall"
click at [330, 74] on input "text" at bounding box center [325, 77] width 63 height 13
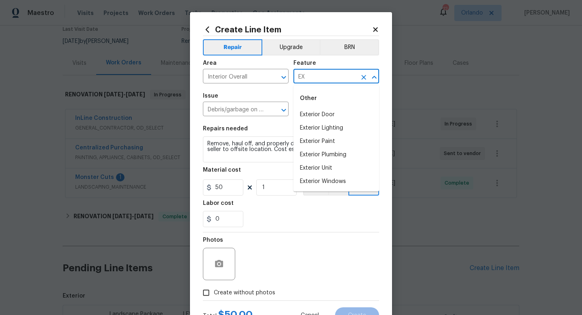
type input "E"
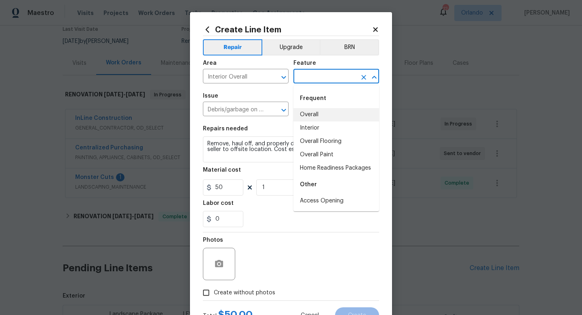
click at [324, 118] on li "Overall" at bounding box center [337, 114] width 86 height 13
type input "Overall"
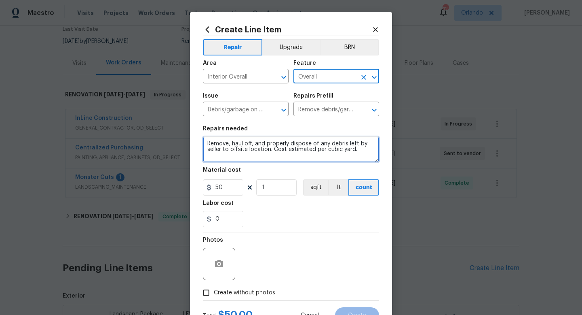
click at [361, 156] on textarea "Remove, haul off, and properly dispose of any debris left by seller to offsite …" at bounding box center [291, 149] width 176 height 26
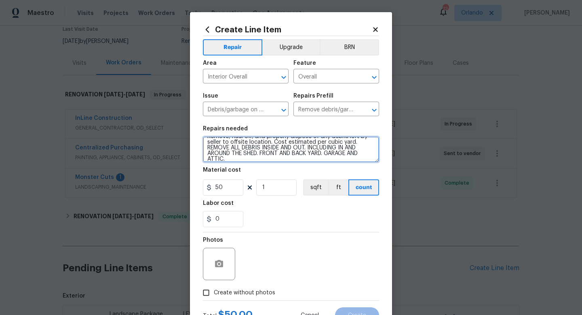
scroll to position [6, 0]
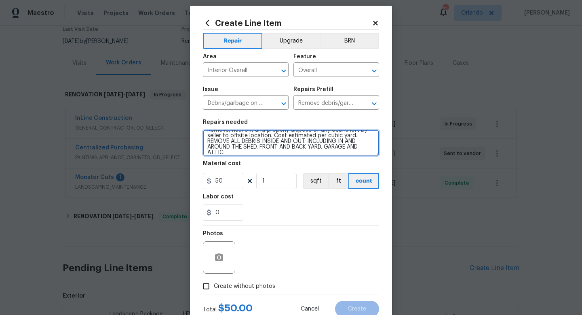
type textarea "Remove, haul off, and properly dispose of any debris left by seller to offsite …"
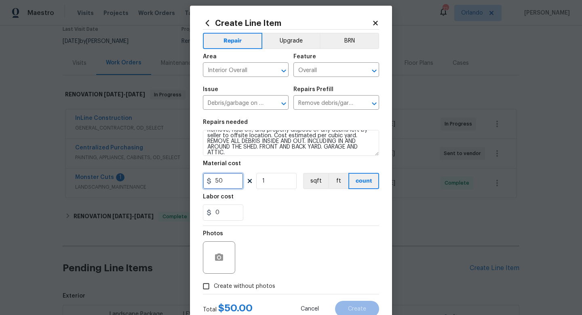
click at [218, 181] on input "50" at bounding box center [223, 181] width 40 height 16
click at [216, 181] on input "50" at bounding box center [223, 181] width 40 height 16
click at [260, 232] on div "Photos" at bounding box center [291, 252] width 176 height 53
click at [221, 182] on input "350" at bounding box center [223, 181] width 40 height 16
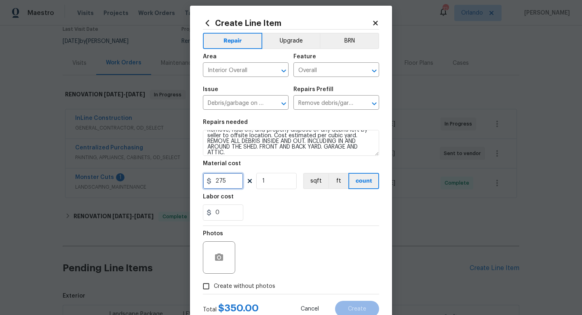
type input "275"
click at [271, 229] on div "Photos" at bounding box center [291, 252] width 176 height 53
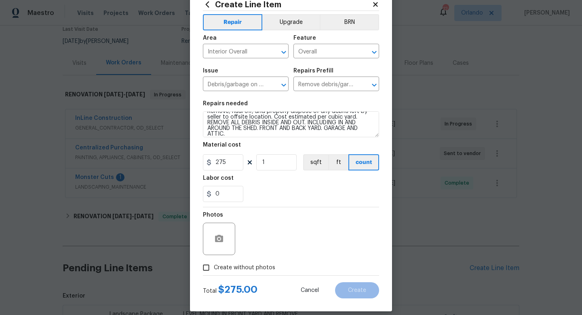
scroll to position [34, 0]
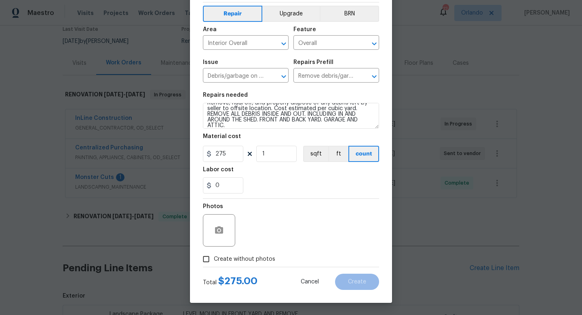
click at [250, 262] on span "Create without photos" at bounding box center [244, 259] width 61 height 8
click at [214, 262] on input "Create without photos" at bounding box center [206, 258] width 15 height 15
checkbox input "true"
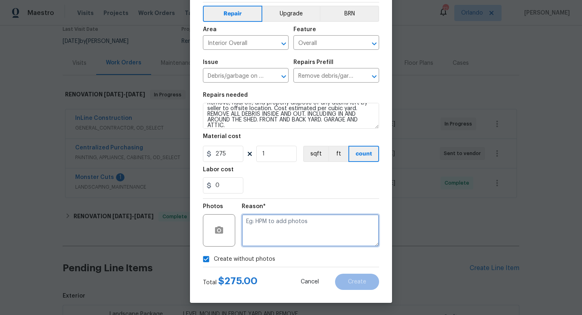
paste textarea "uploaded in scout"
type textarea "uploaded in scout"
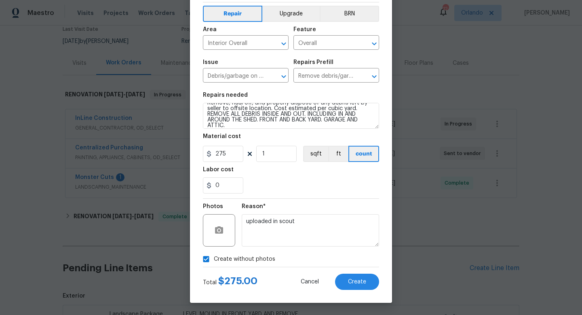
click at [321, 199] on div "Reason* uploaded in scout" at bounding box center [310, 225] width 137 height 53
click at [368, 279] on button "Create" at bounding box center [357, 281] width 44 height 16
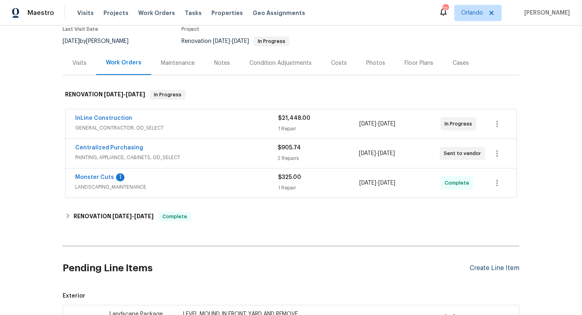
click at [482, 264] on div "Create Line Item" at bounding box center [495, 268] width 50 height 8
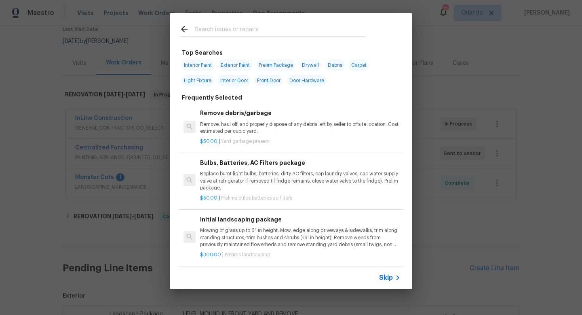
click at [300, 33] on input "text" at bounding box center [280, 30] width 171 height 12
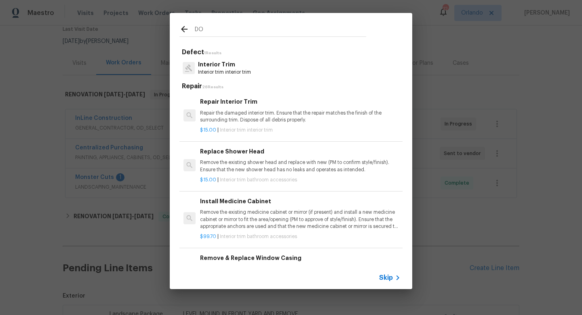
type input "D"
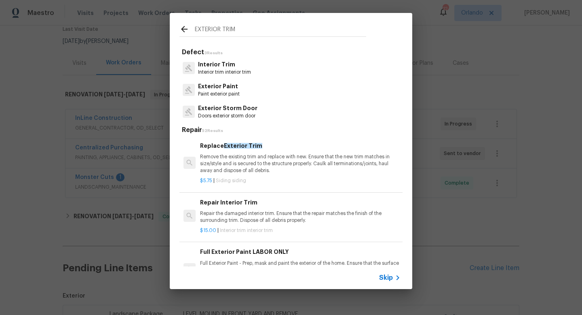
type input "EXTERIOR TRIM"
click at [270, 161] on p "Remove the existing trim and replace with new. Ensure that the new trim matches…" at bounding box center [300, 163] width 201 height 21
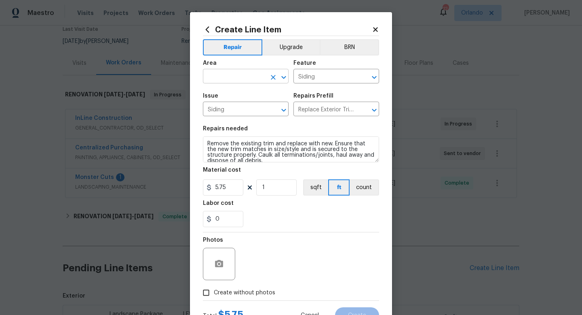
click at [258, 74] on input "text" at bounding box center [234, 77] width 63 height 13
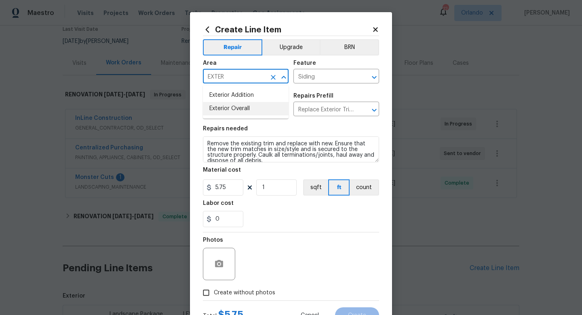
click at [245, 107] on li "Exterior Overall" at bounding box center [246, 108] width 86 height 13
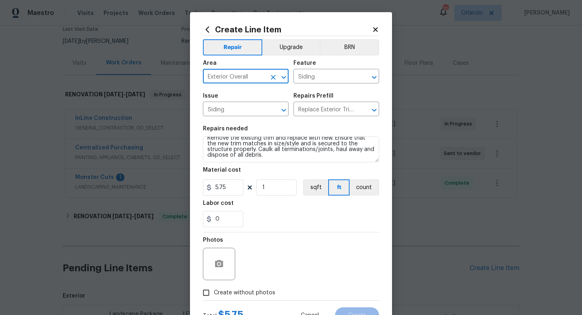
type input "Exterior Overall"
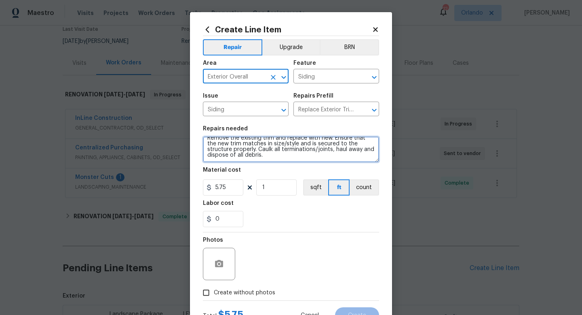
click at [274, 160] on textarea "Remove the existing trim and replace with new. Ensure that the new trim matches…" at bounding box center [291, 149] width 176 height 26
type textarea "Remove the existing trim and replace with new. Ensure that the new trim matches…"
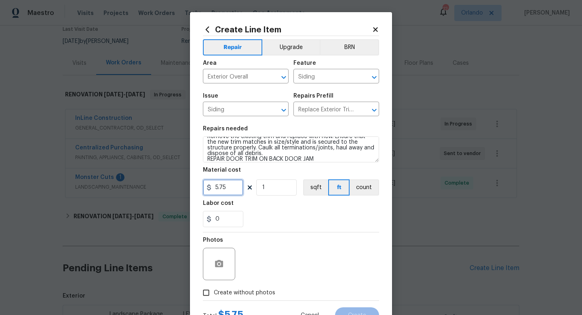
click at [232, 188] on input "5.75" at bounding box center [223, 187] width 40 height 16
click at [255, 215] on div "0" at bounding box center [291, 219] width 176 height 16
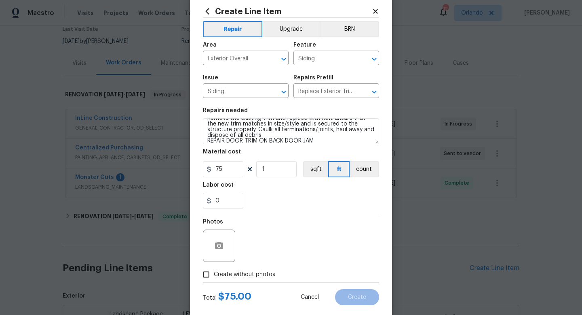
scroll to position [25, 0]
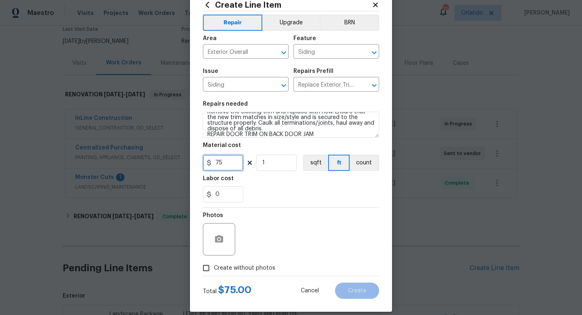
click at [227, 164] on input "75" at bounding box center [223, 162] width 40 height 16
type input "60"
click at [286, 237] on div "Photos" at bounding box center [291, 233] width 176 height 53
click at [262, 263] on label "Create without photos" at bounding box center [237, 267] width 77 height 15
click at [214, 263] on input "Create without photos" at bounding box center [206, 267] width 15 height 15
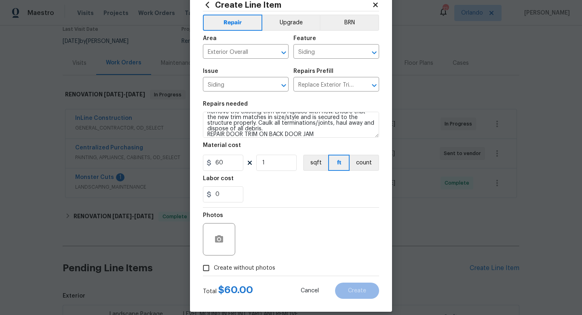
checkbox input "true"
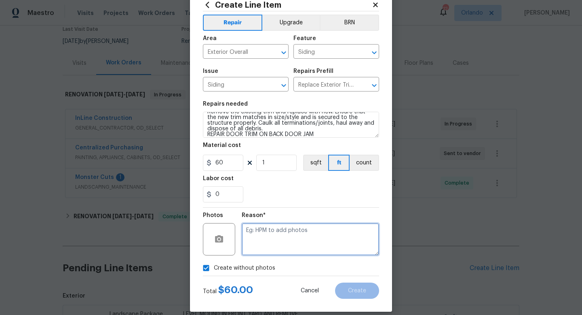
paste textarea "uploaded in scout"
type textarea "uploaded in scout"
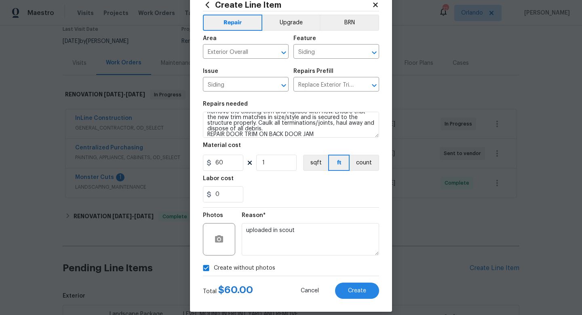
click at [340, 207] on div at bounding box center [291, 207] width 176 height 0
click at [366, 292] on button "Create" at bounding box center [357, 290] width 44 height 16
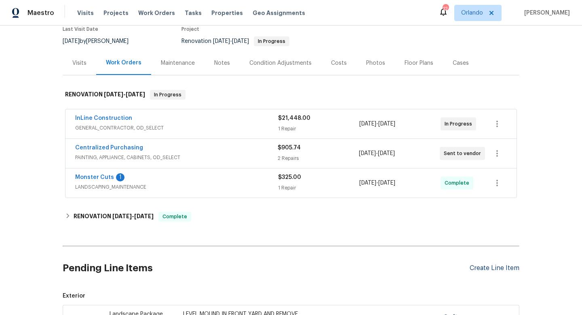
click at [501, 271] on div "Create Line Item" at bounding box center [495, 268] width 50 height 8
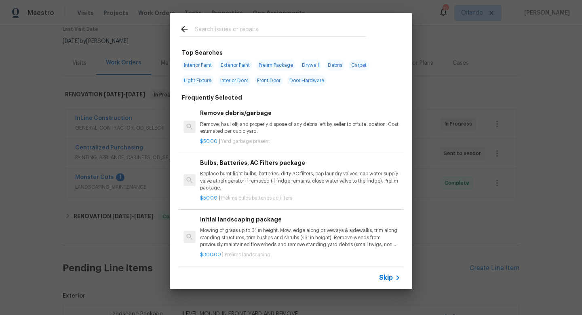
click at [254, 33] on input "text" at bounding box center [280, 30] width 171 height 12
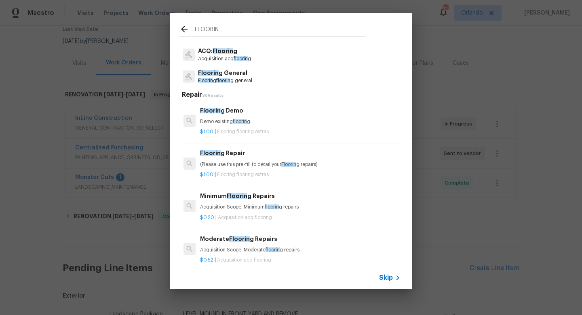
scroll to position [0, 0]
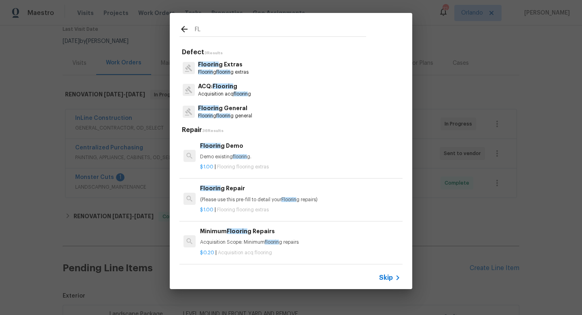
type input "F"
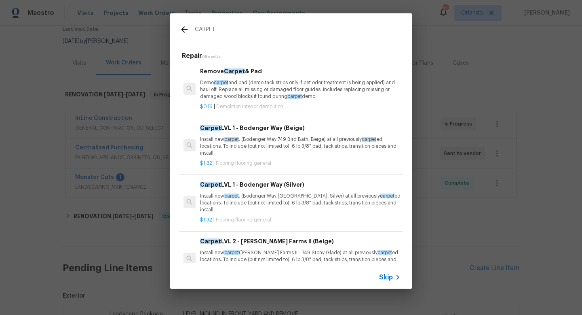
type input "CARPET"
click at [267, 137] on p "Install new carpet . (Bodenger Way 749 Bird Bath, Beige) at all previously carp…" at bounding box center [300, 146] width 201 height 21
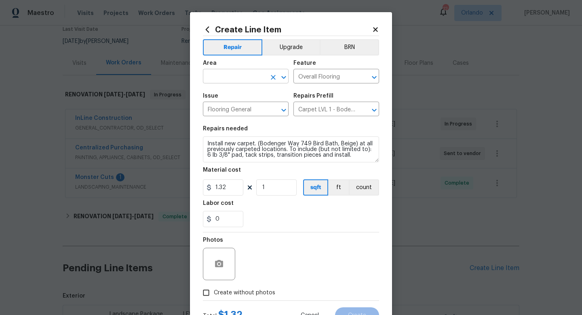
click at [247, 80] on input "text" at bounding box center [234, 77] width 63 height 13
click at [239, 111] on li "Interior Overall" at bounding box center [246, 108] width 86 height 13
type input "Interior Overall"
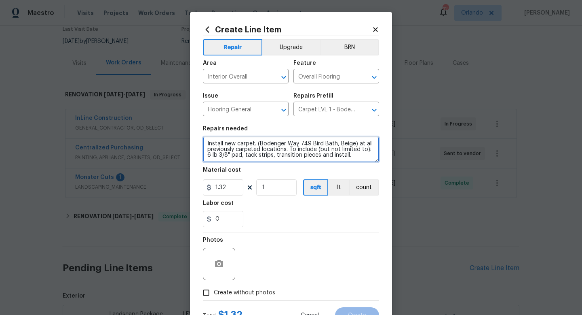
click at [356, 160] on textarea "Install new carpet. (Bodenger Way 749 Bird Bath, Beige) at all previously carpe…" at bounding box center [291, 149] width 176 height 26
type textarea "Install new carpet. (Bodenger Way 749 Bird Bath, Beige) at all previously carpe…"
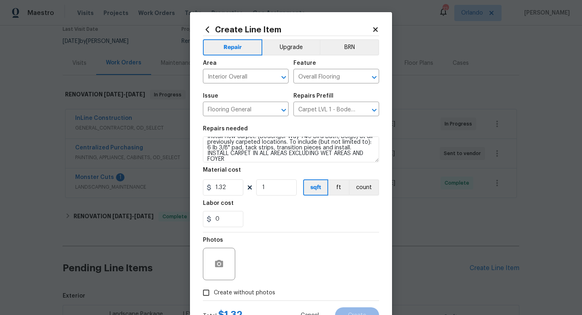
click at [317, 241] on div "Photos" at bounding box center [291, 258] width 176 height 53
click at [273, 188] on input "1" at bounding box center [276, 187] width 40 height 16
type input "1000"
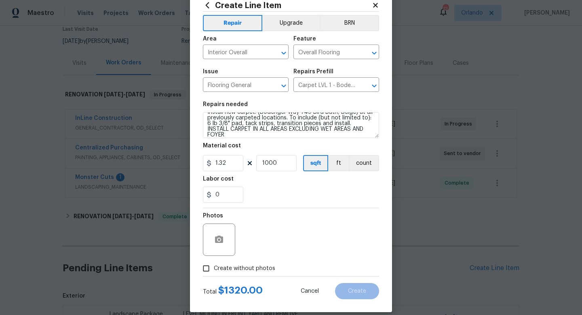
scroll to position [25, 0]
click at [260, 265] on span "Create without photos" at bounding box center [244, 268] width 61 height 8
click at [214, 265] on input "Create without photos" at bounding box center [206, 267] width 15 height 15
checkbox input "true"
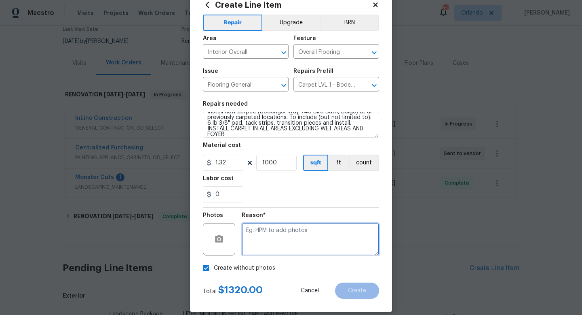
paste textarea "uploaded in scout"
type textarea "uploaded in scout"
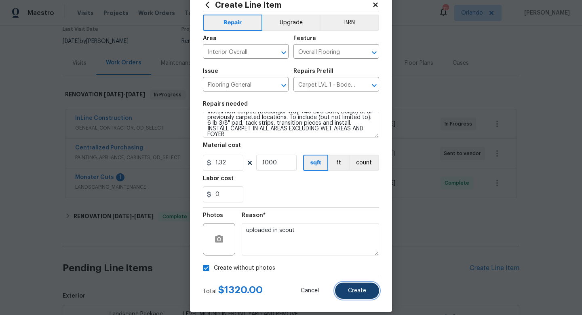
click at [359, 290] on span "Create" at bounding box center [357, 290] width 18 height 6
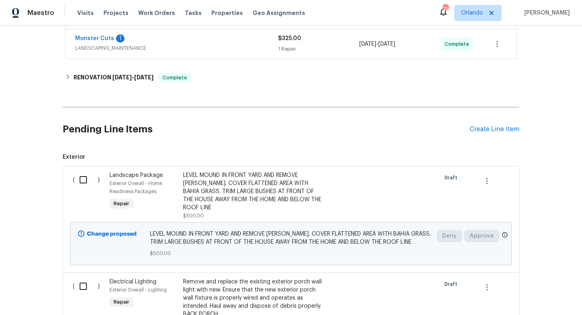
scroll to position [211, 0]
click at [509, 130] on div "Create Line Item" at bounding box center [495, 129] width 50 height 8
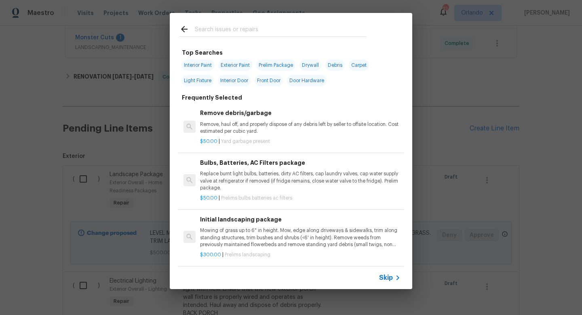
click at [259, 27] on input "text" at bounding box center [280, 30] width 171 height 12
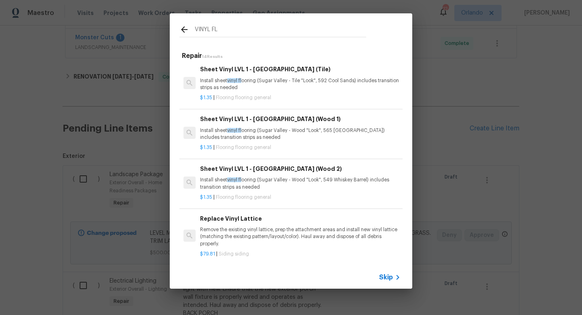
scroll to position [0, 0]
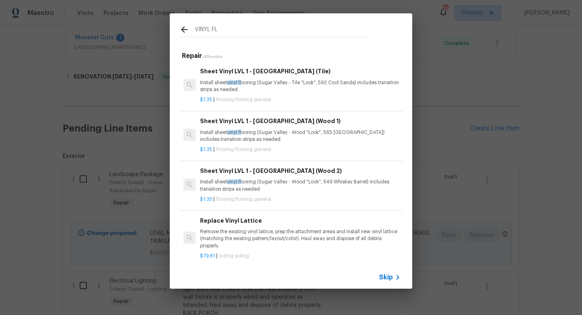
type input "VINYL FL"
click at [281, 81] on p "Install sheet vinyl fl ooring (Sugar Valley - Tile "Look", 592 Cool Sands) incl…" at bounding box center [300, 86] width 201 height 14
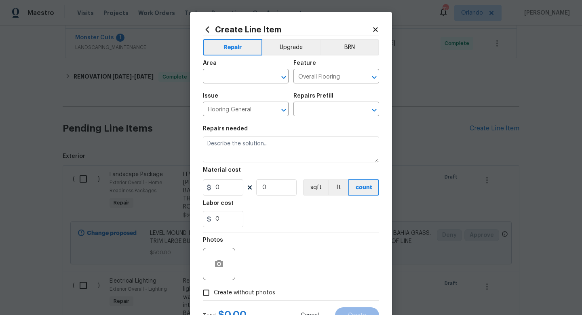
type input "Sheet Vinyl LVL 1 - [GEOGRAPHIC_DATA] (Tile) $1.35"
type textarea "Install sheet vinyl flooring (Sugar Valley - Tile "Look", 592 Cool Sands) inclu…"
type input "1.35"
type input "1"
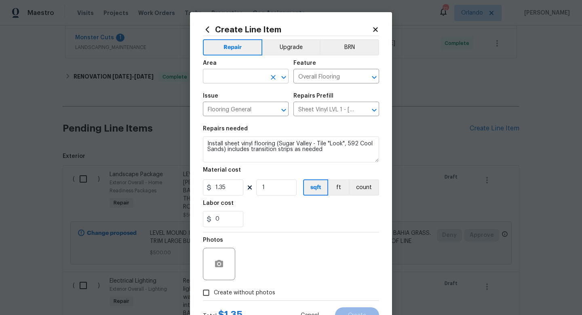
click at [249, 73] on input "text" at bounding box center [234, 77] width 63 height 13
click at [236, 112] on li "Interior Overall" at bounding box center [246, 108] width 86 height 13
type input "Interior Overall"
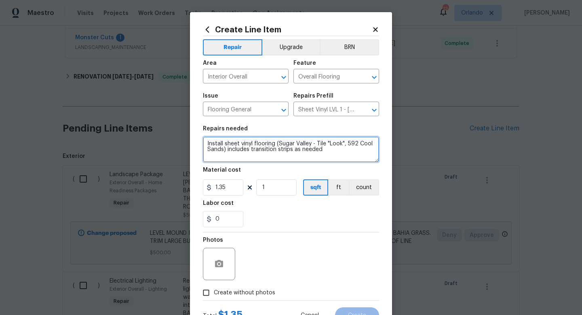
click at [339, 158] on textarea "Install sheet vinyl flooring (Sugar Valley - Tile "Look", 592 Cool Sands) inclu…" at bounding box center [291, 149] width 176 height 26
type textarea "Install sheet vinyl flooring (Sugar Valley - Tile "Look", 592 Cool Sands) inclu…"
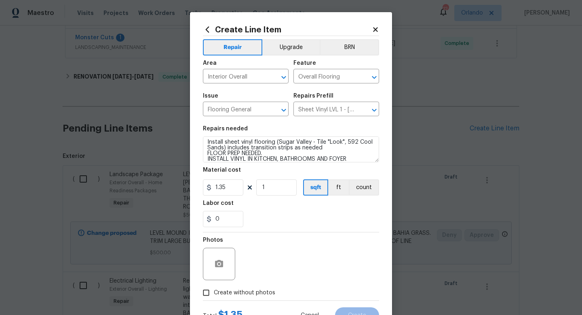
click at [360, 232] on div "Photos" at bounding box center [291, 258] width 176 height 53
click at [253, 296] on span "Create without photos" at bounding box center [244, 292] width 61 height 8
click at [214, 296] on input "Create without photos" at bounding box center [206, 292] width 15 height 15
checkbox input "true"
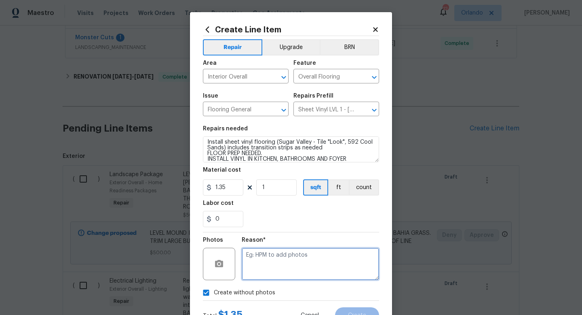
paste textarea "uploaded in scout"
type textarea "uploaded in scout"
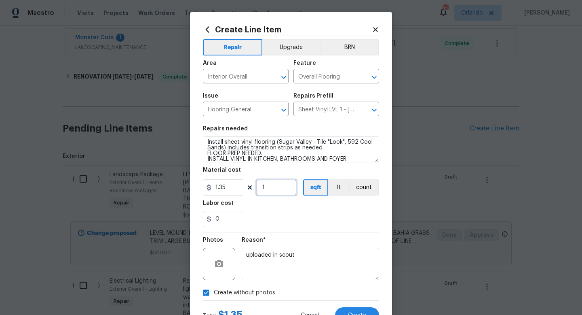
click at [271, 186] on input "1" at bounding box center [276, 187] width 40 height 16
type input "500"
click at [283, 222] on div "0" at bounding box center [291, 219] width 176 height 16
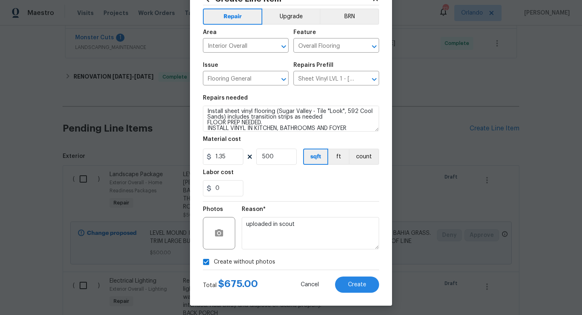
scroll to position [32, 0]
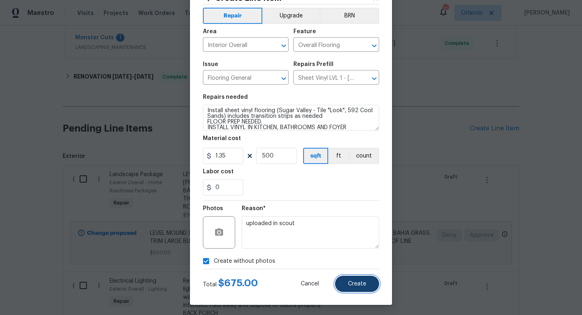
click at [356, 283] on span "Create" at bounding box center [357, 284] width 18 height 6
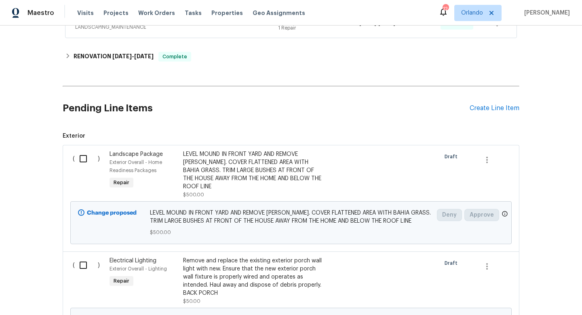
scroll to position [241, 0]
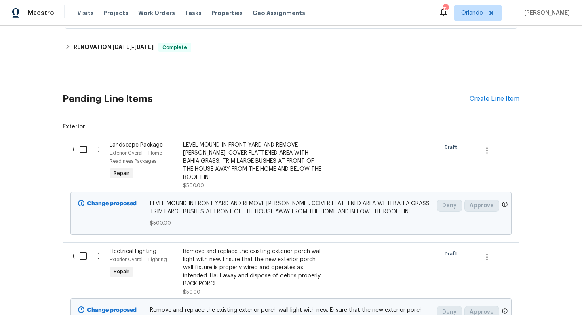
click at [80, 153] on input "checkbox" at bounding box center [86, 149] width 23 height 17
checkbox input "true"
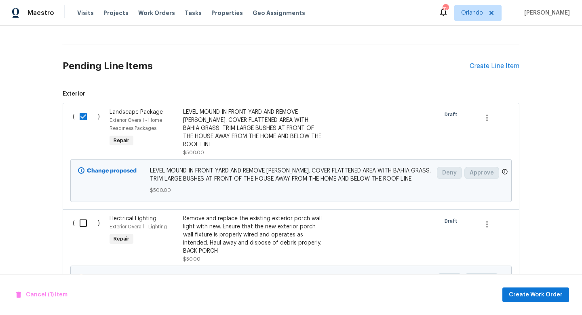
scroll to position [274, 0]
click at [85, 214] on input "checkbox" at bounding box center [86, 221] width 23 height 17
checkbox input "true"
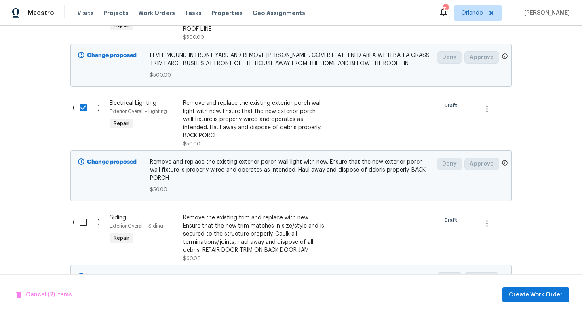
scroll to position [427, 0]
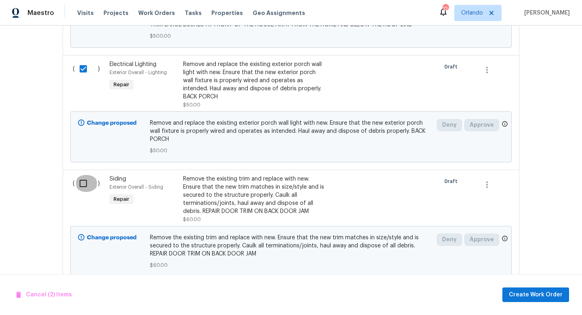
click at [82, 175] on input "checkbox" at bounding box center [86, 183] width 23 height 17
checkbox input "true"
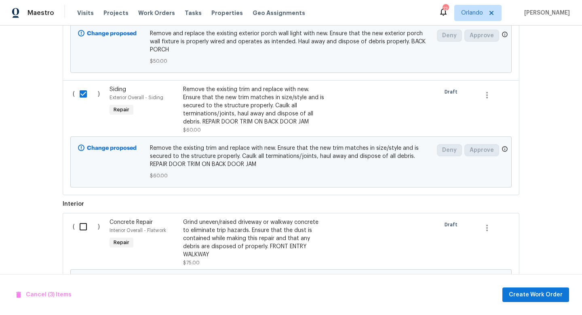
scroll to position [521, 0]
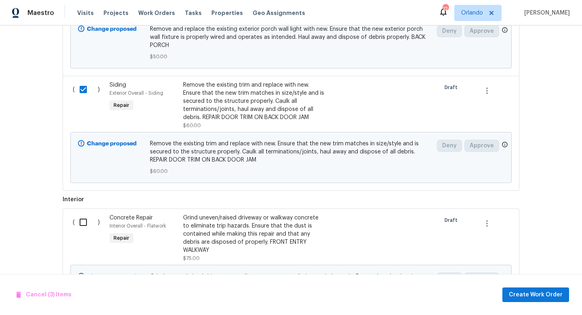
click at [85, 213] on input "checkbox" at bounding box center [86, 221] width 23 height 17
checkbox input "true"
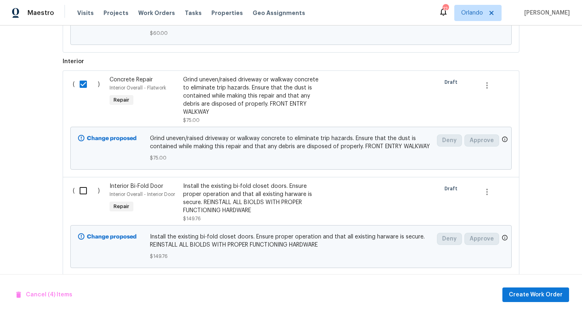
scroll to position [659, 0]
click at [79, 182] on input "checkbox" at bounding box center [86, 190] width 23 height 17
checkbox input "true"
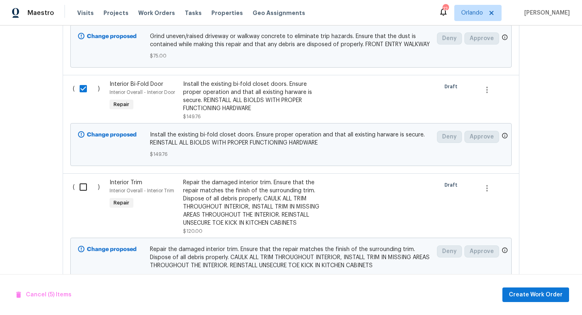
scroll to position [769, 0]
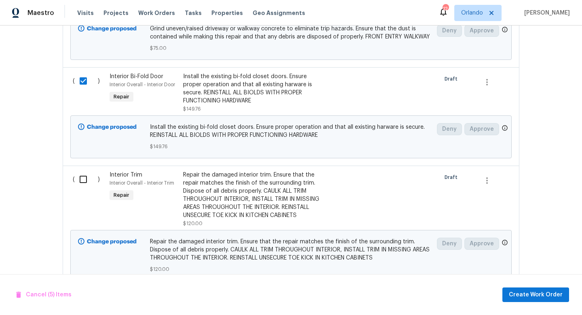
click at [78, 171] on input "checkbox" at bounding box center [86, 179] width 23 height 17
checkbox input "true"
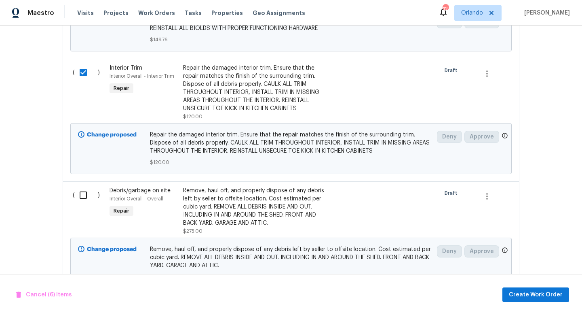
scroll to position [877, 0]
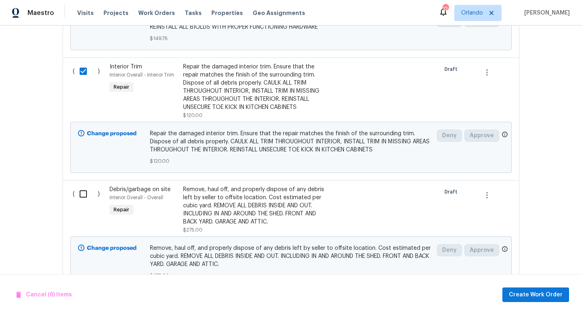
click at [79, 185] on input "checkbox" at bounding box center [86, 193] width 23 height 17
checkbox input "true"
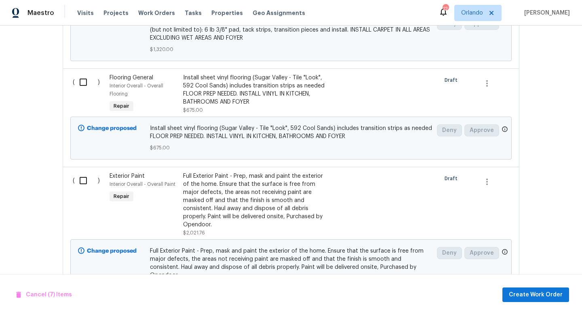
scroll to position [1216, 0]
click at [76, 173] on input "checkbox" at bounding box center [86, 181] width 23 height 17
checkbox input "true"
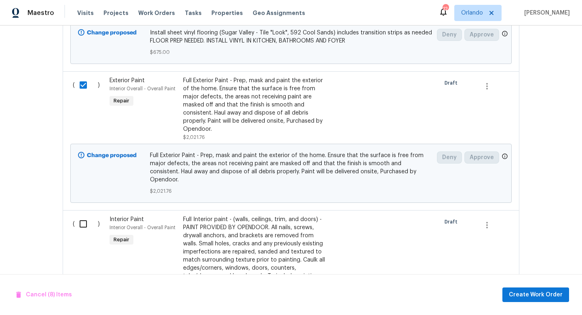
click at [84, 215] on input "checkbox" at bounding box center [86, 223] width 23 height 17
checkbox input "true"
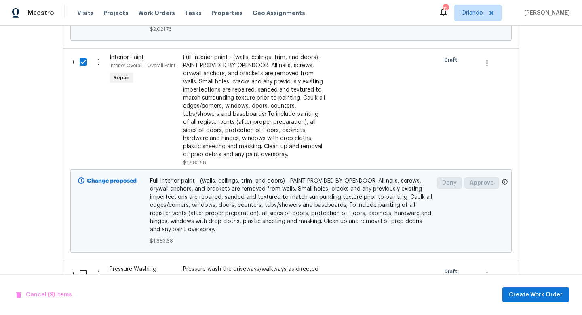
click at [81, 265] on input "checkbox" at bounding box center [86, 273] width 23 height 17
checkbox input "true"
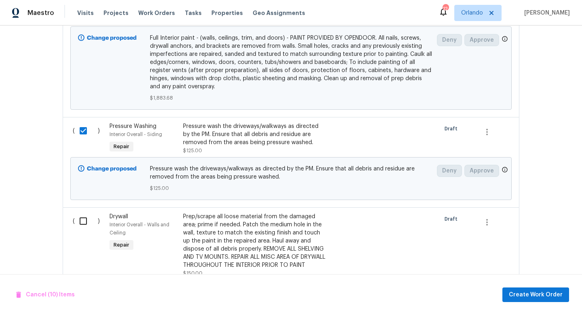
scroll to position [1625, 0]
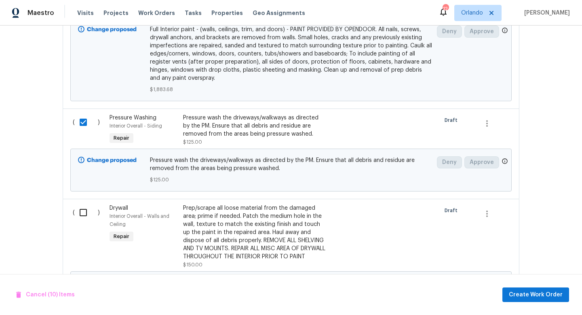
click at [82, 204] on input "checkbox" at bounding box center [86, 212] width 23 height 17
checkbox input "true"
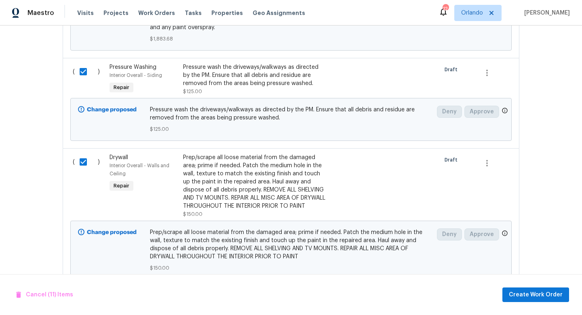
scroll to position [1690, 0]
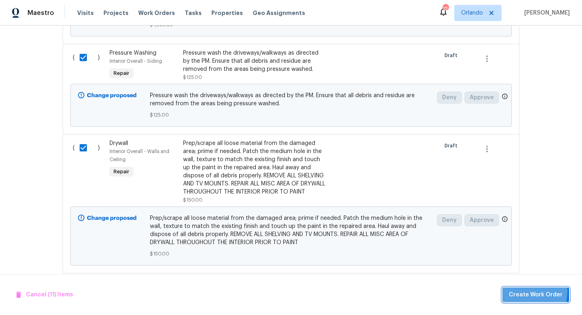
click at [520, 291] on span "Create Work Order" at bounding box center [536, 295] width 54 height 10
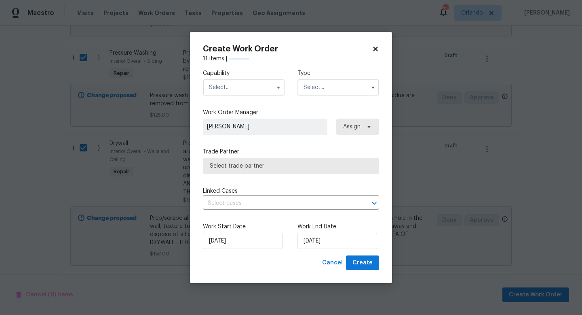
checkbox input "false"
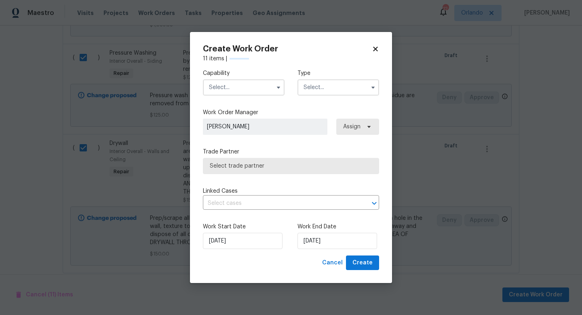
checkbox input "false"
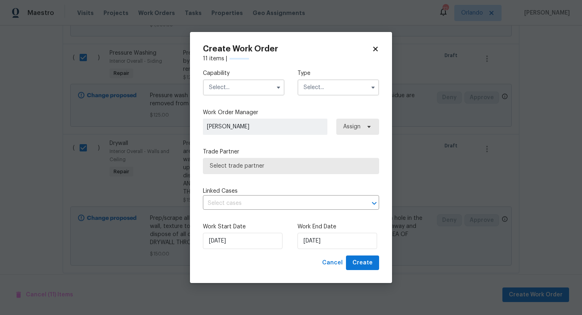
checkbox input "false"
click at [241, 82] on input "text" at bounding box center [244, 87] width 82 height 16
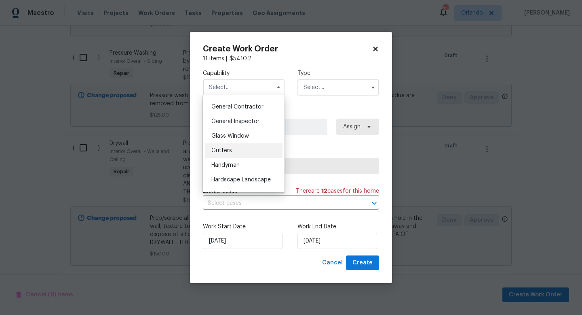
scroll to position [383, 0]
click at [256, 105] on span "General Contractor" at bounding box center [237, 108] width 52 height 6
type input "General Contractor"
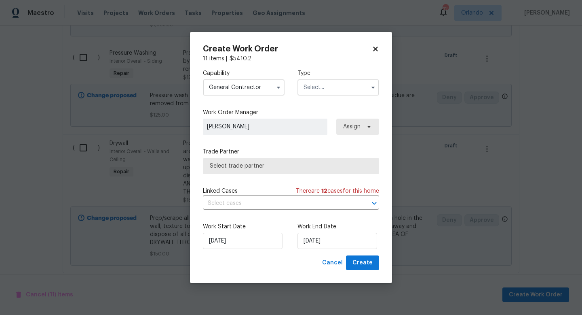
click at [324, 89] on input "text" at bounding box center [339, 87] width 82 height 16
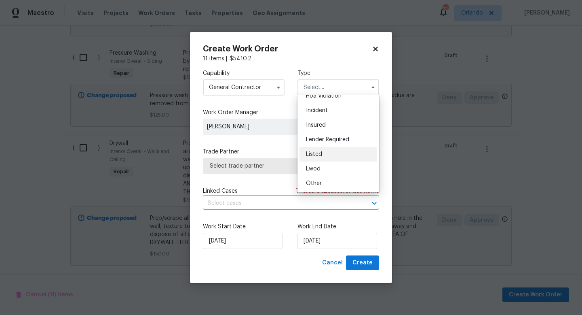
scroll to position [96, 0]
click at [327, 137] on span "Renovation" at bounding box center [321, 139] width 30 height 6
type input "Renovation"
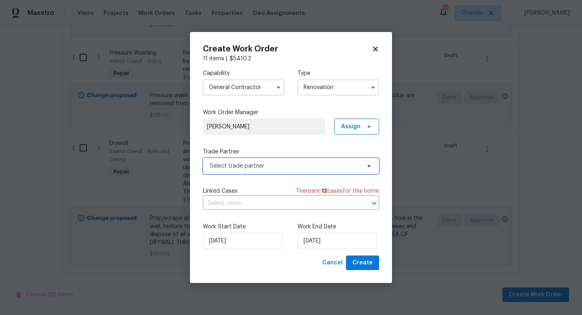
click at [321, 168] on span "Select trade partner" at bounding box center [285, 166] width 151 height 8
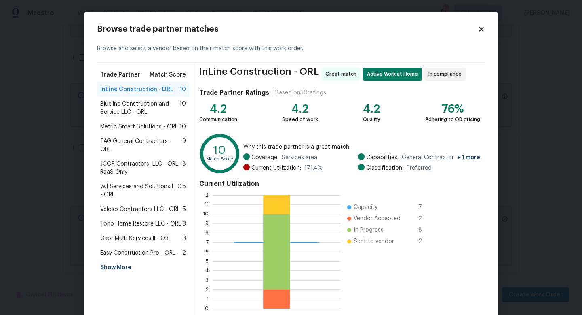
scroll to position [42, 0]
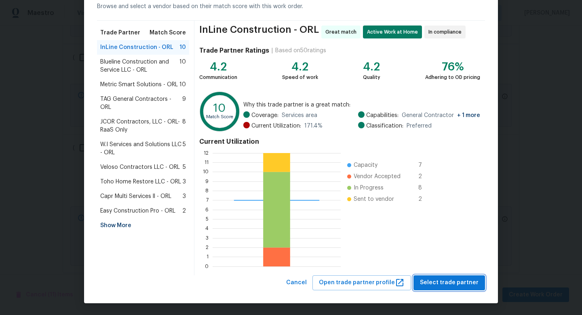
click at [435, 281] on span "Select trade partner" at bounding box center [449, 282] width 59 height 10
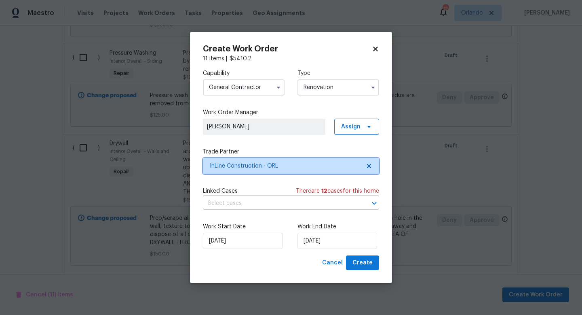
scroll to position [0, 0]
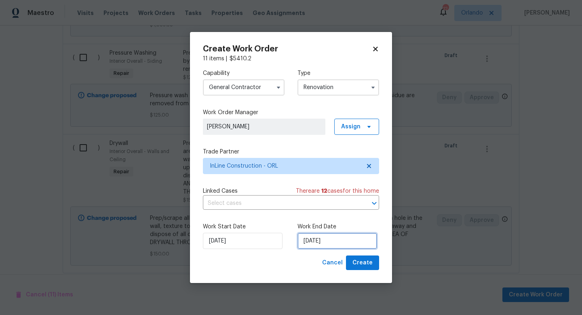
click at [338, 237] on input "[DATE]" at bounding box center [338, 240] width 80 height 16
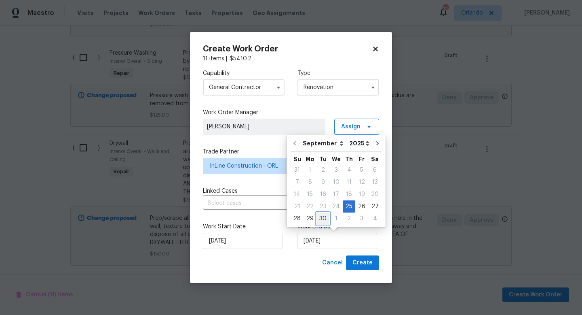
click at [323, 219] on div "30" at bounding box center [323, 218] width 13 height 11
type input "[DATE]"
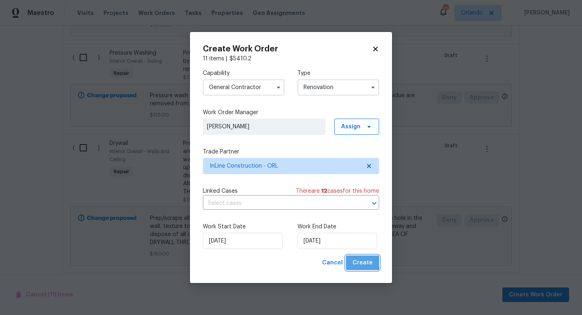
click at [363, 262] on span "Create" at bounding box center [363, 263] width 20 height 10
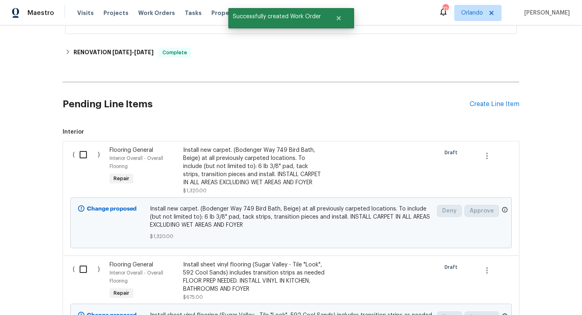
scroll to position [270, 0]
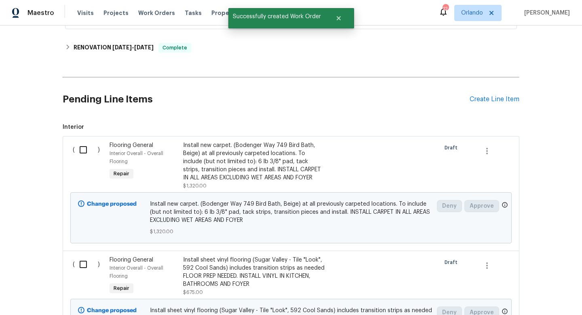
click at [82, 264] on input "checkbox" at bounding box center [86, 264] width 23 height 17
checkbox input "true"
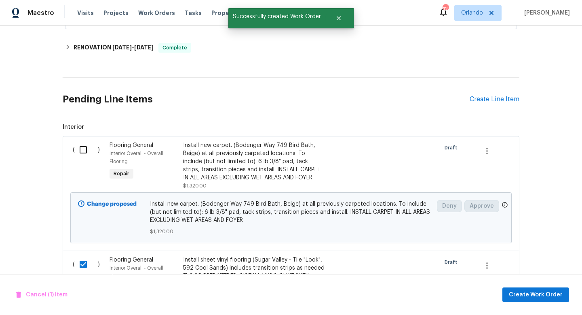
click at [86, 148] on input "checkbox" at bounding box center [86, 149] width 23 height 17
checkbox input "true"
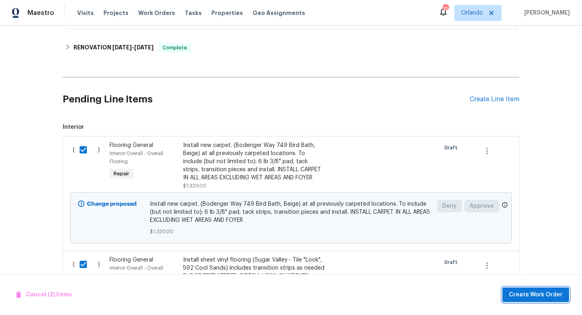
click at [522, 291] on span "Create Work Order" at bounding box center [536, 295] width 54 height 10
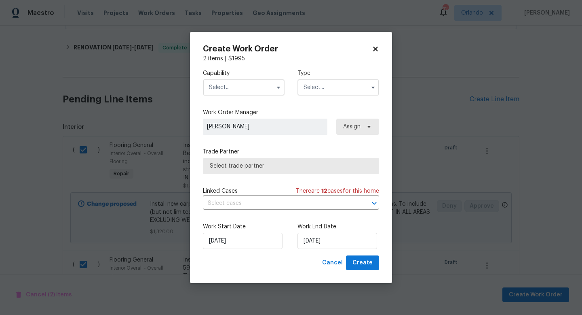
click at [257, 87] on input "text" at bounding box center [244, 87] width 82 height 16
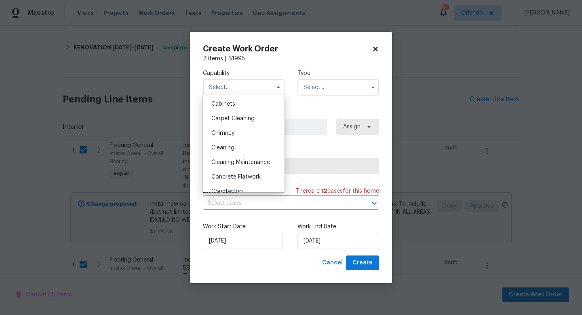
scroll to position [79, 0]
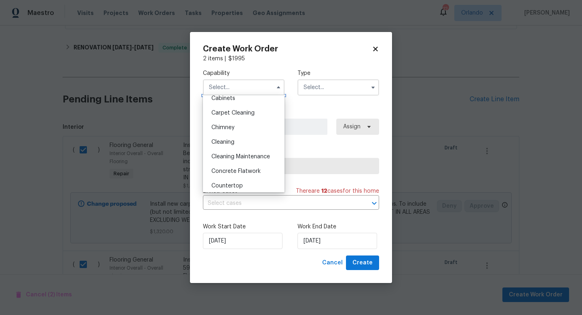
click at [249, 89] on input "text" at bounding box center [244, 87] width 82 height 16
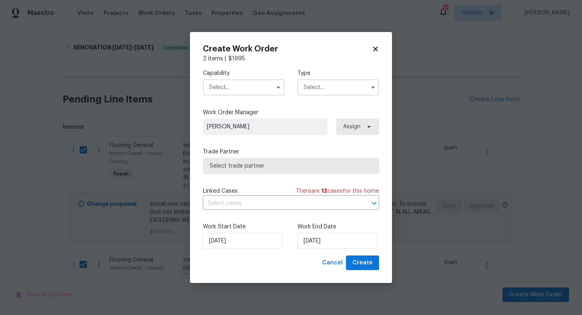
click at [249, 89] on input "text" at bounding box center [244, 87] width 82 height 16
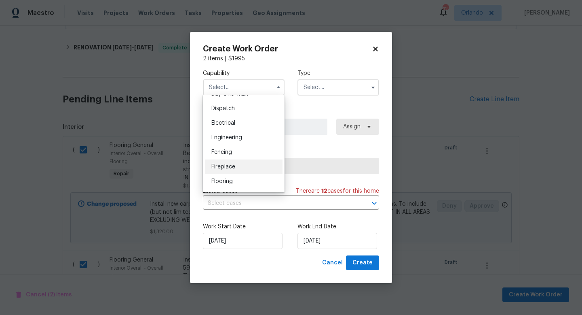
scroll to position [245, 0]
click at [248, 173] on div "Flooring" at bounding box center [244, 173] width 78 height 15
type input "Flooring"
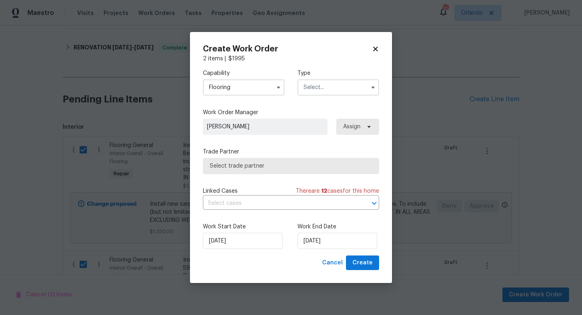
click at [337, 92] on input "text" at bounding box center [339, 87] width 82 height 16
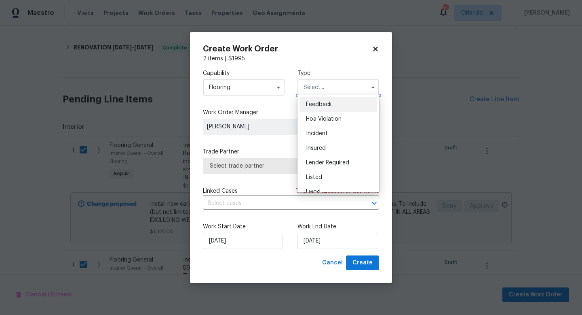
click at [337, 92] on input "text" at bounding box center [339, 87] width 82 height 16
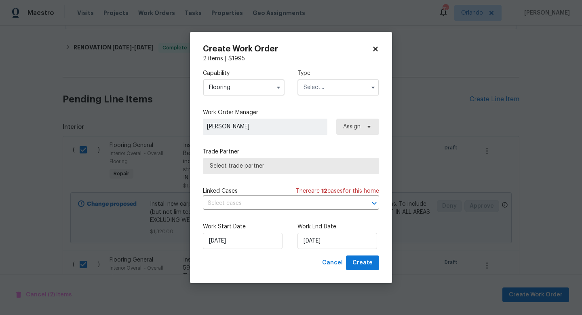
click at [337, 92] on input "text" at bounding box center [339, 87] width 82 height 16
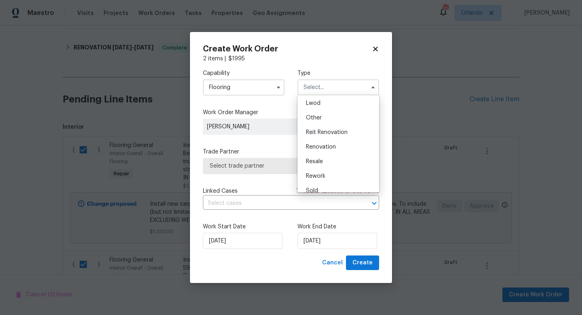
scroll to position [91, 0]
click at [331, 146] on span "Renovation" at bounding box center [321, 145] width 30 height 6
type input "Renovation"
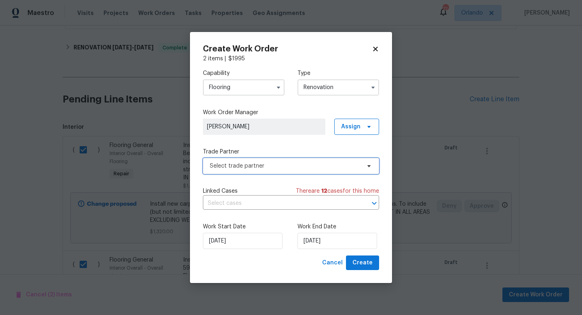
click at [312, 165] on span "Select trade partner" at bounding box center [285, 166] width 151 height 8
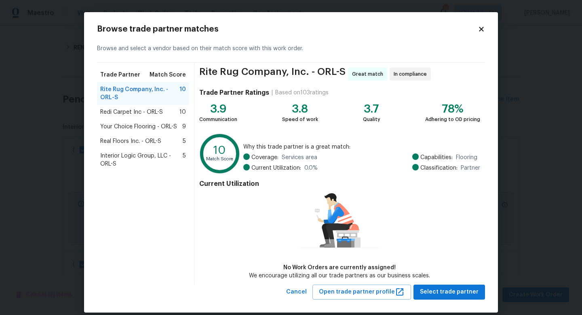
click at [165, 125] on span "Your Choice Flooring - ORL-S" at bounding box center [138, 127] width 77 height 8
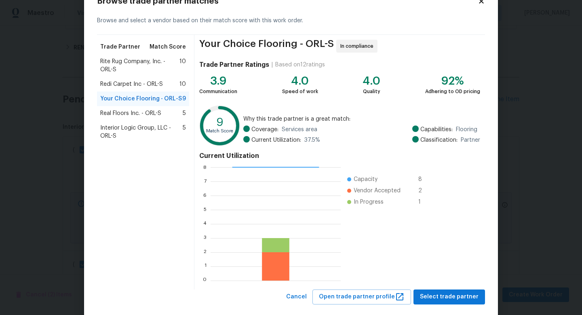
scroll to position [42, 0]
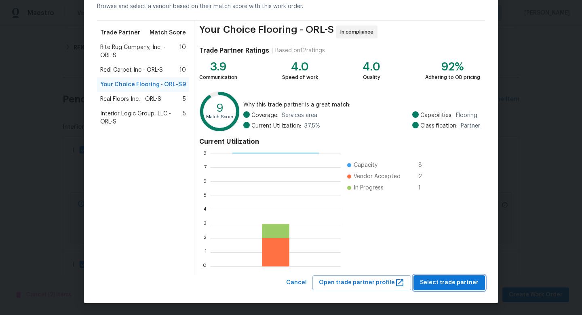
click at [443, 284] on span "Select trade partner" at bounding box center [449, 282] width 59 height 10
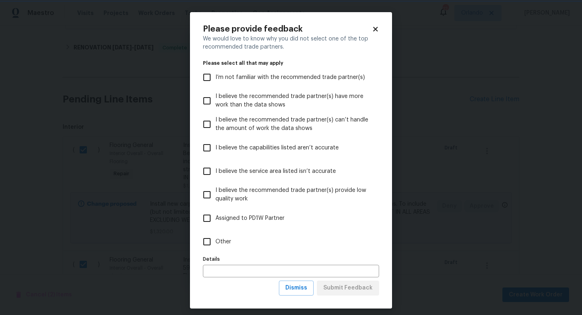
scroll to position [0, 0]
click at [232, 242] on label "Other" at bounding box center [286, 241] width 174 height 23
click at [216, 242] on input "Other" at bounding box center [207, 241] width 17 height 17
checkbox input "true"
click at [332, 285] on span "Submit Feedback" at bounding box center [347, 288] width 49 height 10
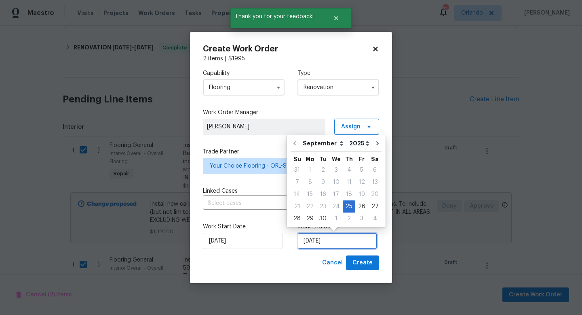
click at [336, 244] on input "[DATE]" at bounding box center [338, 240] width 80 height 16
click at [357, 221] on div "3" at bounding box center [361, 218] width 13 height 11
type input "[DATE]"
select select "9"
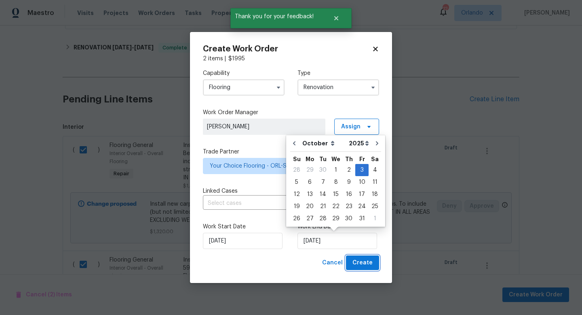
click at [371, 265] on span "Create" at bounding box center [363, 263] width 20 height 10
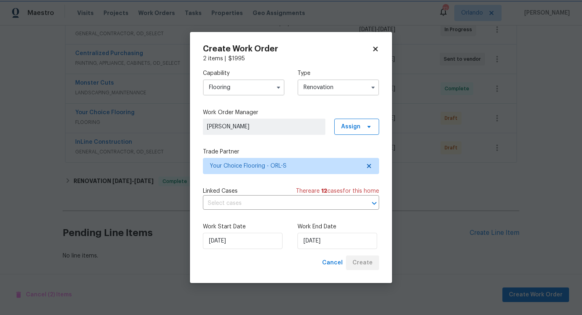
scroll to position [166, 0]
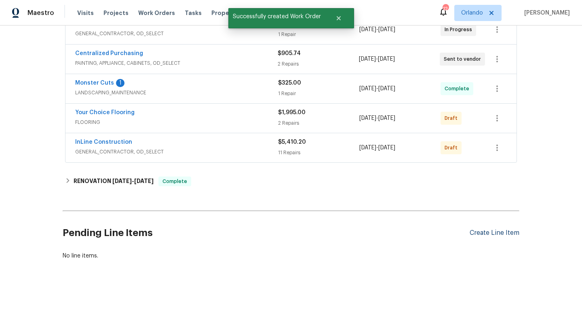
click at [490, 230] on div "Create Line Item" at bounding box center [495, 233] width 50 height 8
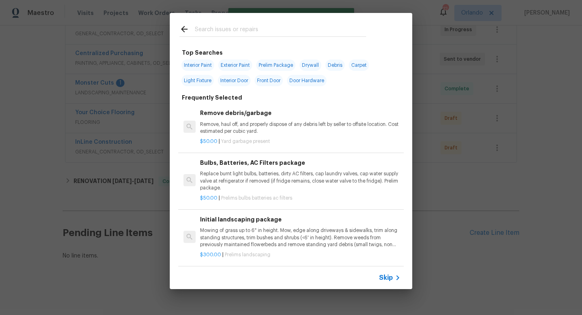
click at [258, 35] on input "text" at bounding box center [280, 30] width 171 height 12
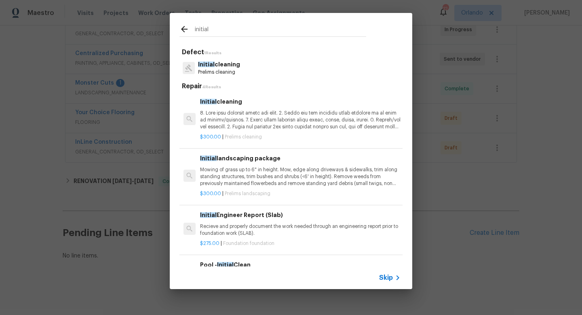
type input "initial"
click at [230, 71] on p "Prelims cleaning" at bounding box center [219, 72] width 42 height 7
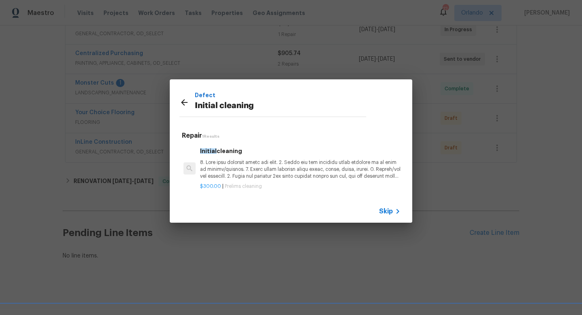
click at [250, 161] on p at bounding box center [300, 169] width 201 height 21
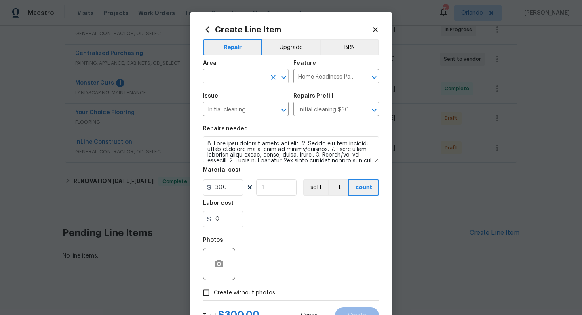
click at [251, 82] on input "text" at bounding box center [234, 77] width 63 height 13
click at [240, 112] on li "Interior Overall" at bounding box center [246, 108] width 86 height 13
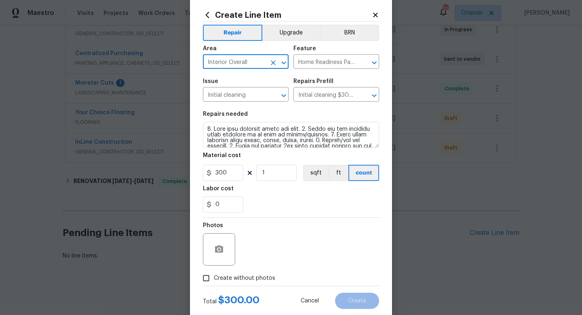
scroll to position [24, 0]
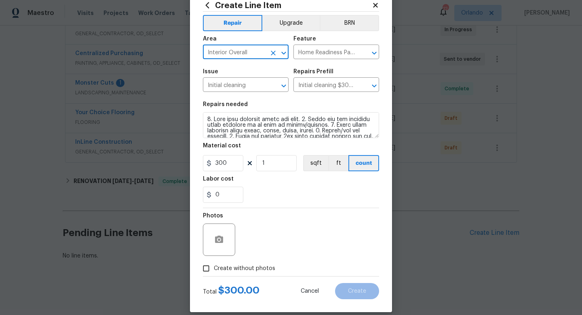
type input "Interior Overall"
click at [258, 264] on label "Create without photos" at bounding box center [237, 267] width 77 height 15
click at [214, 264] on input "Create without photos" at bounding box center [206, 267] width 15 height 15
checkbox input "true"
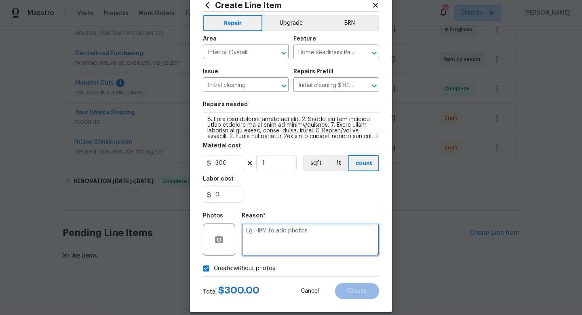
paste textarea "uploaded in scout"
type textarea "uploaded in scout"
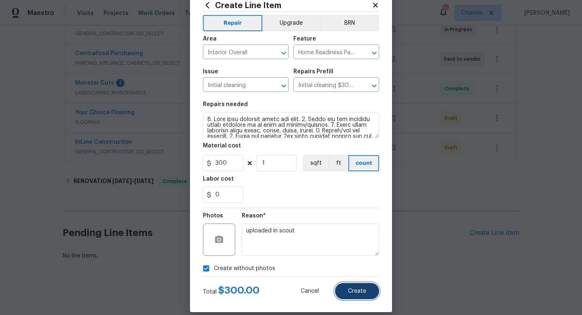
click at [366, 295] on button "Create" at bounding box center [357, 291] width 44 height 16
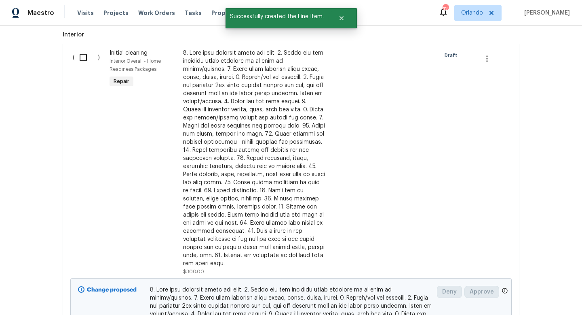
scroll to position [401, 0]
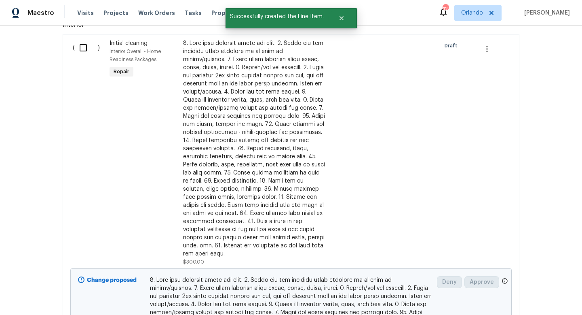
click at [87, 47] on input "checkbox" at bounding box center [86, 47] width 23 height 17
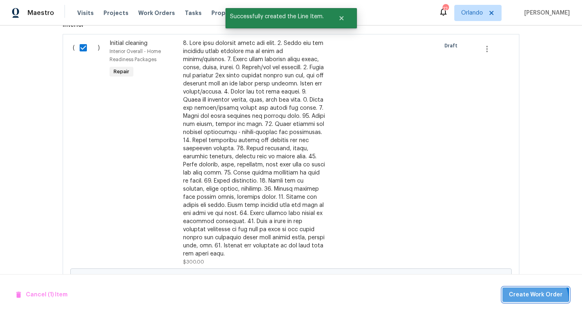
click at [532, 300] on button "Create Work Order" at bounding box center [536, 294] width 67 height 15
checkbox input "false"
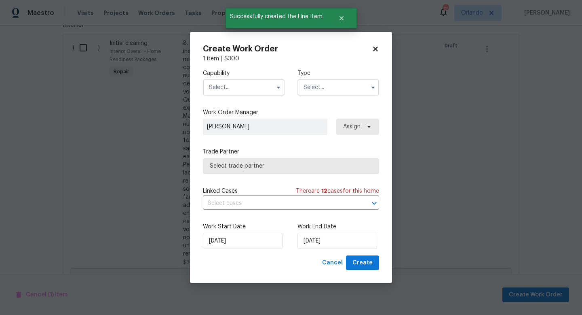
click at [264, 91] on input "text" at bounding box center [244, 87] width 82 height 16
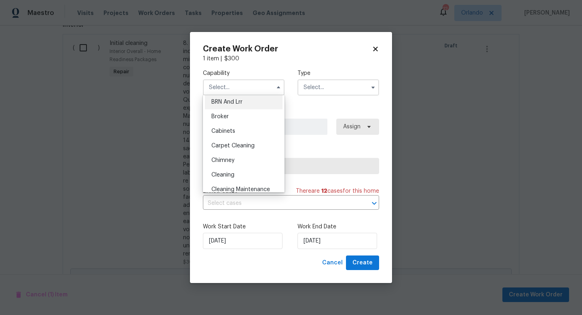
scroll to position [50, 0]
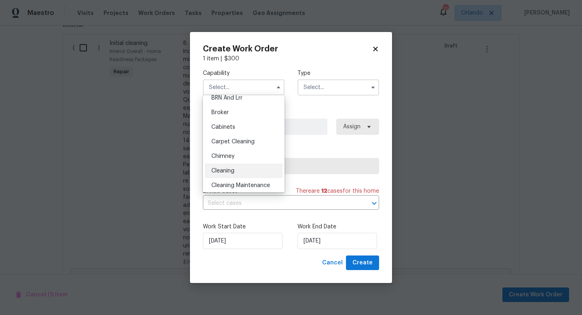
click at [242, 169] on div "Cleaning" at bounding box center [244, 170] width 78 height 15
type input "Cleaning"
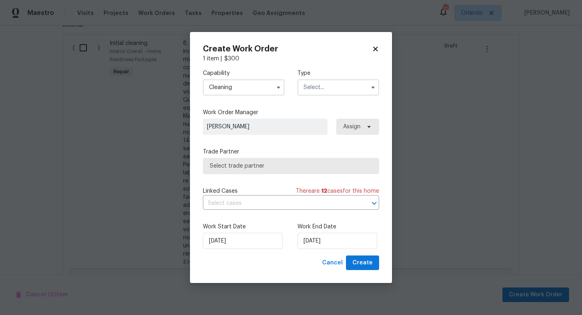
click at [339, 92] on input "text" at bounding box center [339, 87] width 82 height 16
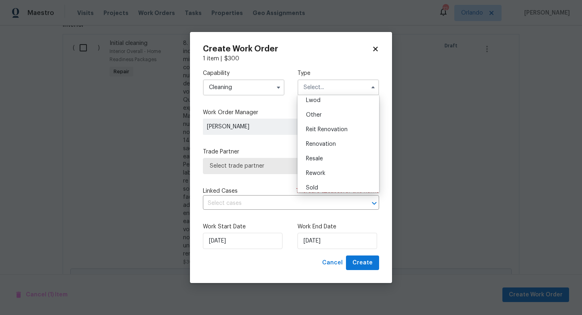
scroll to position [96, 0]
click at [329, 138] on span "Renovation" at bounding box center [321, 139] width 30 height 6
type input "Renovation"
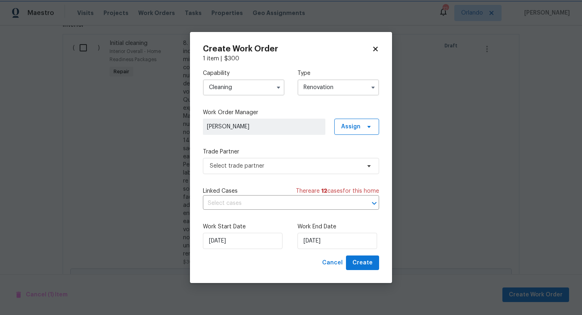
scroll to position [0, 0]
click at [309, 159] on span "Select trade partner" at bounding box center [291, 166] width 176 height 16
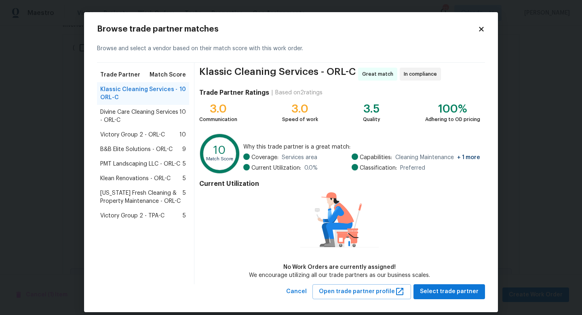
click at [127, 119] on span "Divine Care Cleaning Services - ORL-C" at bounding box center [139, 116] width 79 height 16
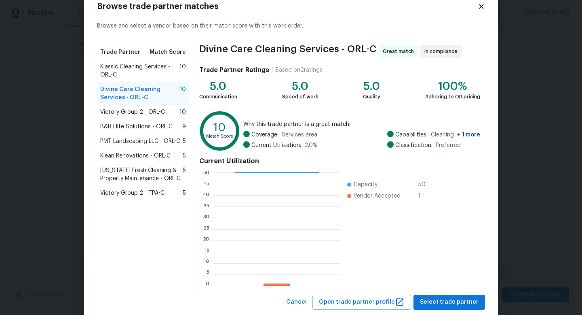
scroll to position [42, 0]
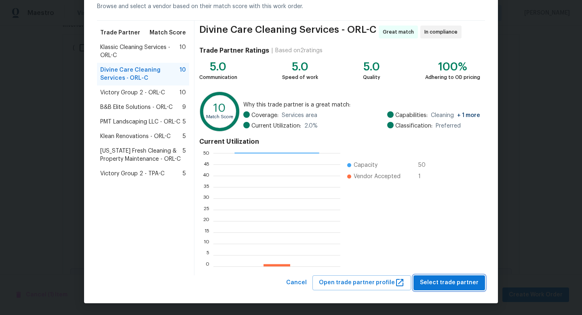
click at [462, 285] on span "Select trade partner" at bounding box center [449, 282] width 59 height 10
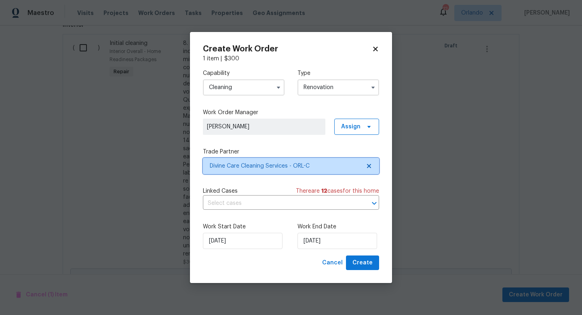
scroll to position [0, 0]
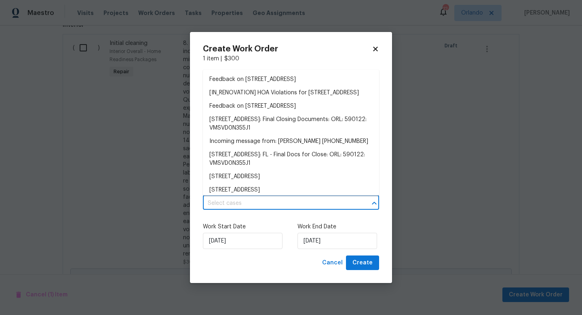
click at [339, 205] on input "text" at bounding box center [280, 203] width 154 height 13
click at [312, 63] on div "Capability Cleaning Type Renovation" at bounding box center [291, 82] width 176 height 39
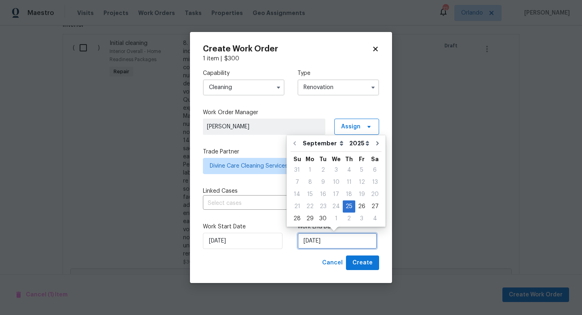
click at [322, 243] on input "[DATE]" at bounding box center [338, 240] width 80 height 16
click at [374, 145] on icon "Go to next month" at bounding box center [377, 143] width 6 height 6
type input "[DATE]"
select select "9"
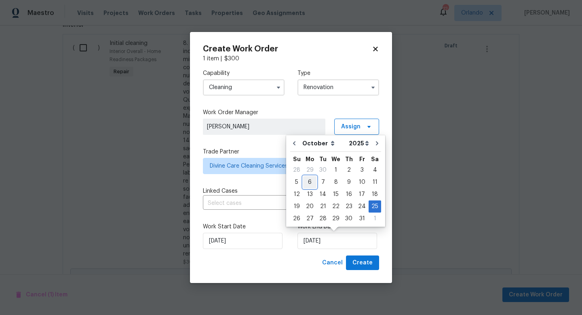
click at [309, 184] on div "6" at bounding box center [309, 181] width 13 height 11
type input "[DATE]"
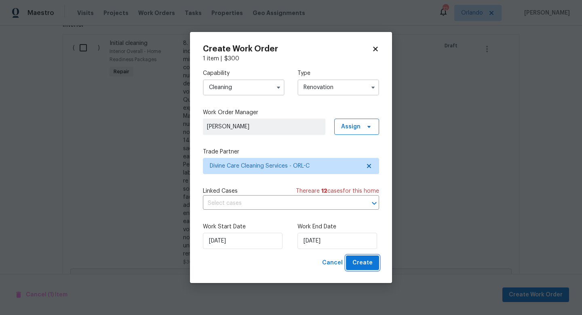
click at [358, 261] on span "Create" at bounding box center [363, 263] width 20 height 10
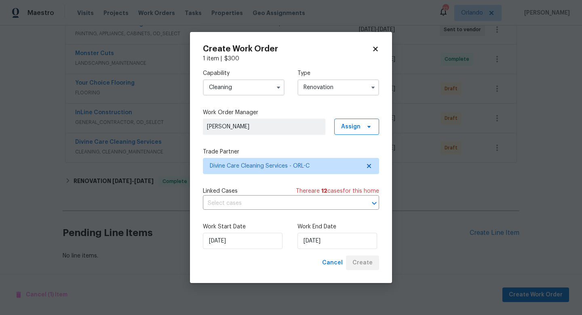
scroll to position [195, 0]
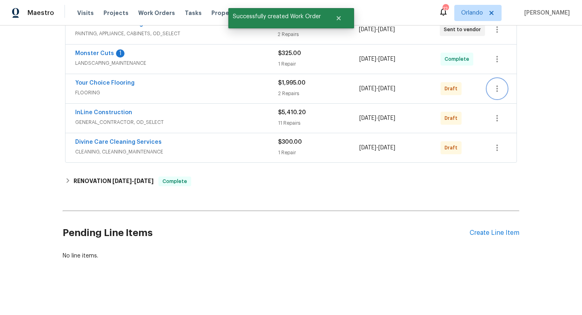
click at [499, 91] on icon "button" at bounding box center [497, 89] width 10 height 10
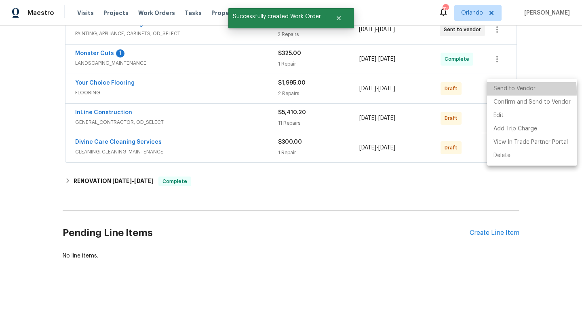
click at [499, 91] on li "Send to Vendor" at bounding box center [532, 88] width 90 height 13
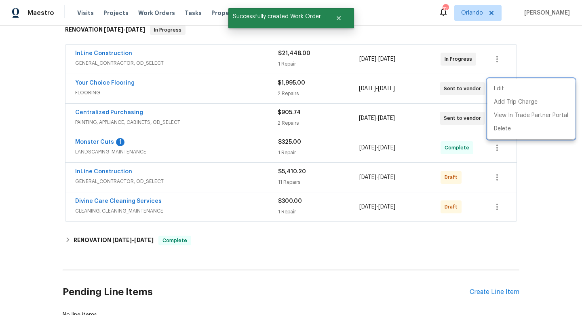
click at [497, 177] on div at bounding box center [291, 157] width 582 height 315
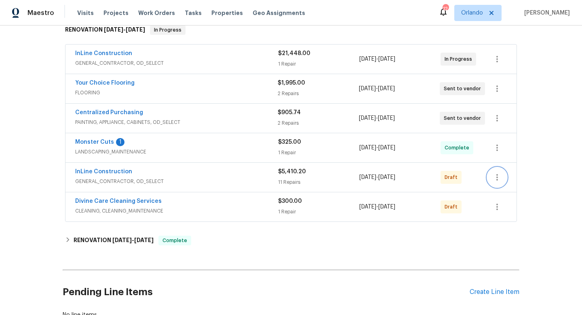
click at [497, 177] on icon "button" at bounding box center [498, 177] width 2 height 6
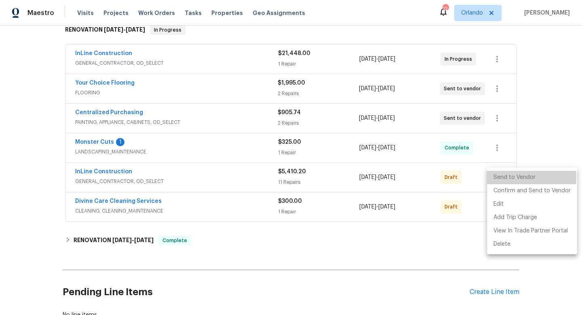
click at [497, 177] on li "Send to Vendor" at bounding box center [532, 177] width 90 height 13
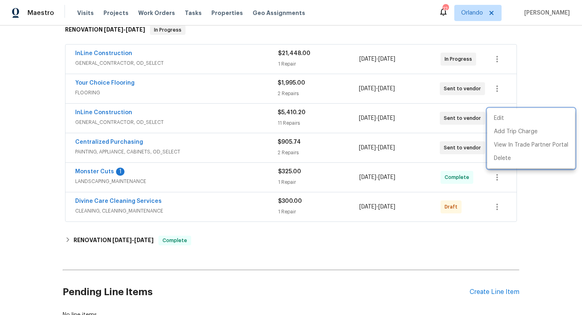
click at [498, 210] on div at bounding box center [291, 157] width 582 height 315
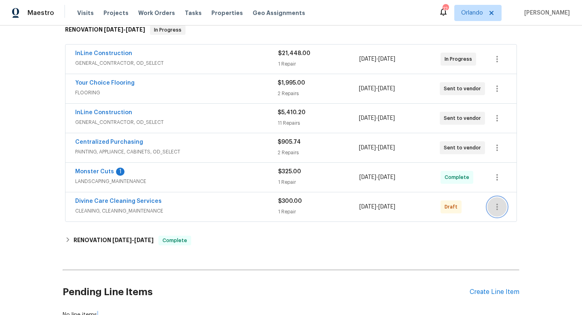
click at [498, 210] on icon "button" at bounding box center [497, 207] width 10 height 10
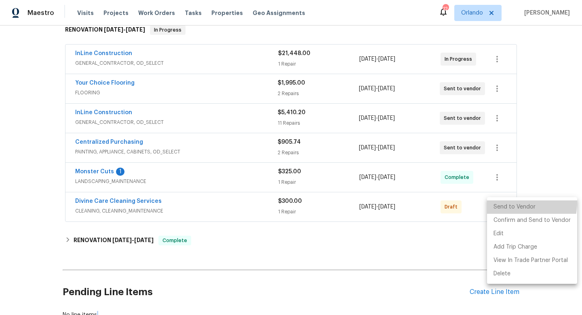
click at [500, 201] on li "Send to Vendor" at bounding box center [532, 206] width 90 height 13
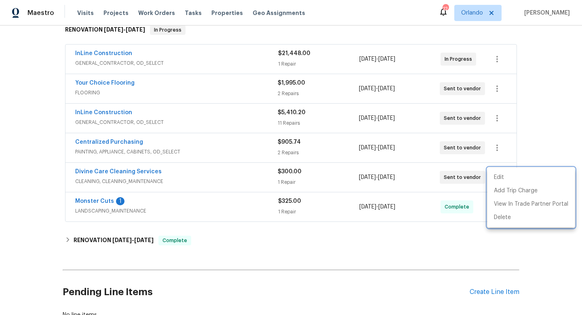
click at [462, 258] on div at bounding box center [291, 157] width 582 height 315
